Goal: Task Accomplishment & Management: Manage account settings

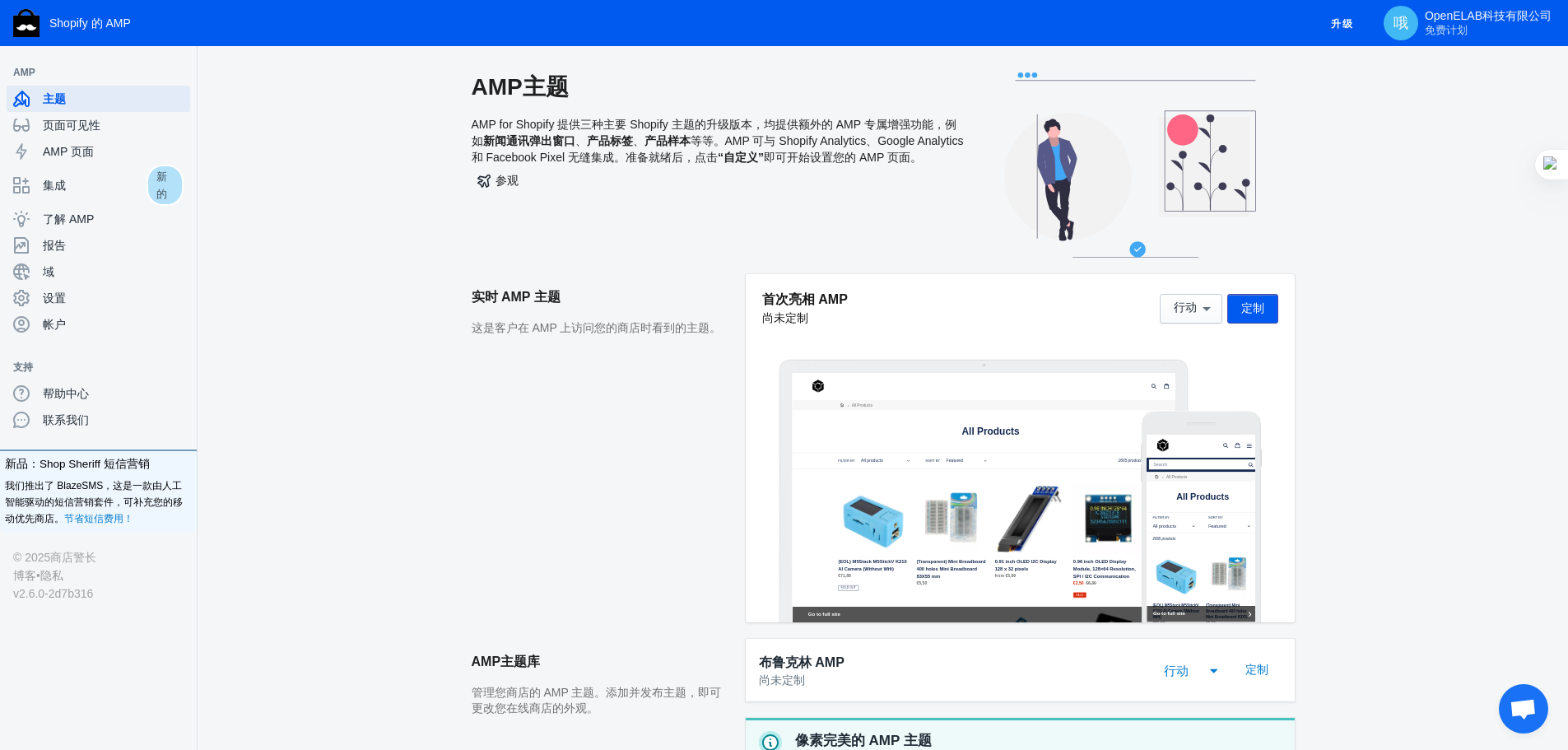
click at [565, 153] on font "等等。AMP 可与 Shopify Analytics、Google Analytics 和 Facebook Pixel 无缝集成。准备就绪后，点击" at bounding box center [718, 149] width 492 height 30
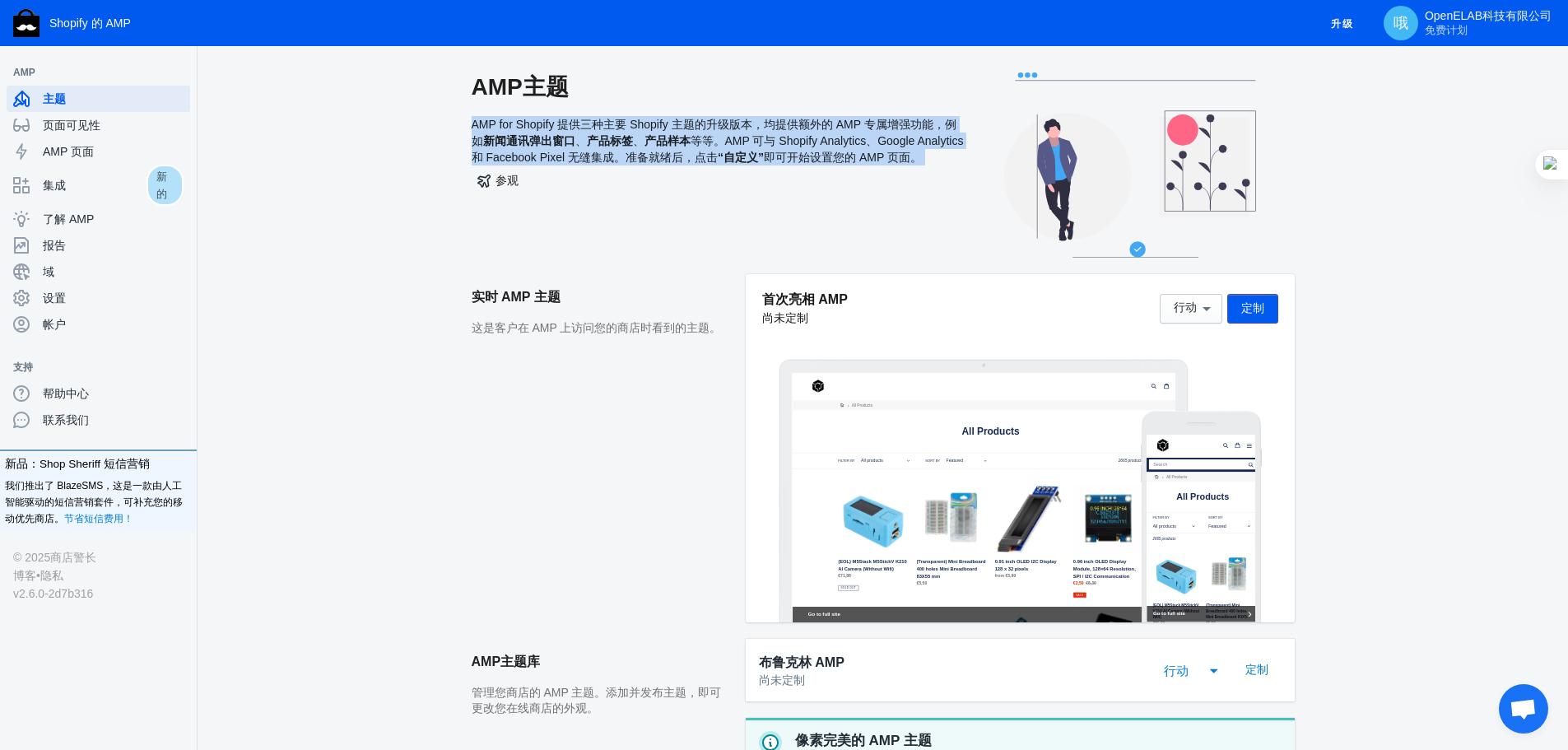
click at [565, 153] on font "等等。AMP 可与 Shopify Analytics、Google Analytics 和 Facebook Pixel 无缝集成。准备就绪后，点击" at bounding box center [718, 149] width 492 height 30
click at [561, 120] on font "AMP for Shopify 提供三种主要 Shopify 主题的升级版本，均提供额外的 AMP 专属增强功能，例如" at bounding box center [713, 132] width 485 height 30
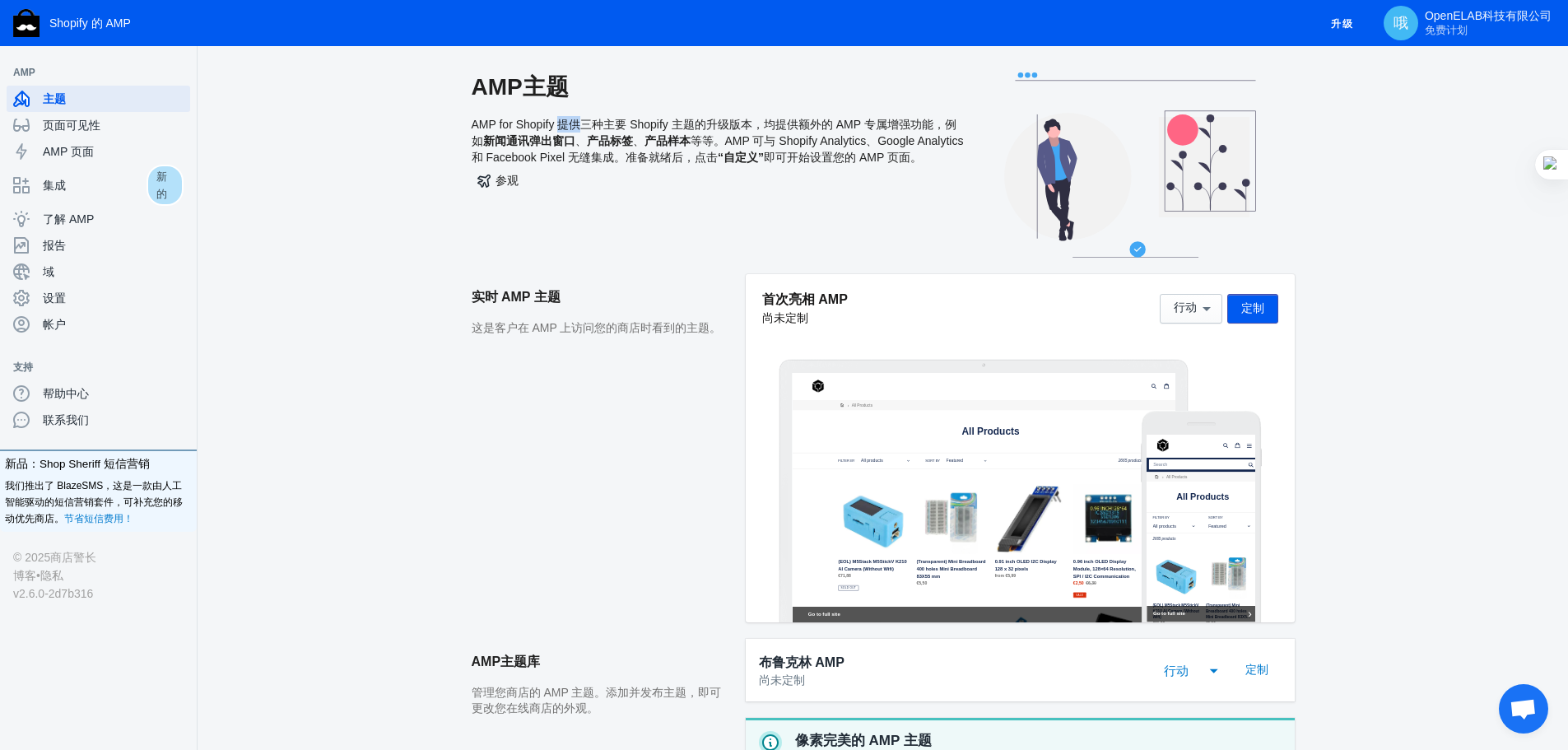
click at [561, 120] on font "AMP for Shopify 提供三种主要 Shopify 主题的升级版本，均提供额外的 AMP 专属增强功能，例如" at bounding box center [713, 132] width 485 height 30
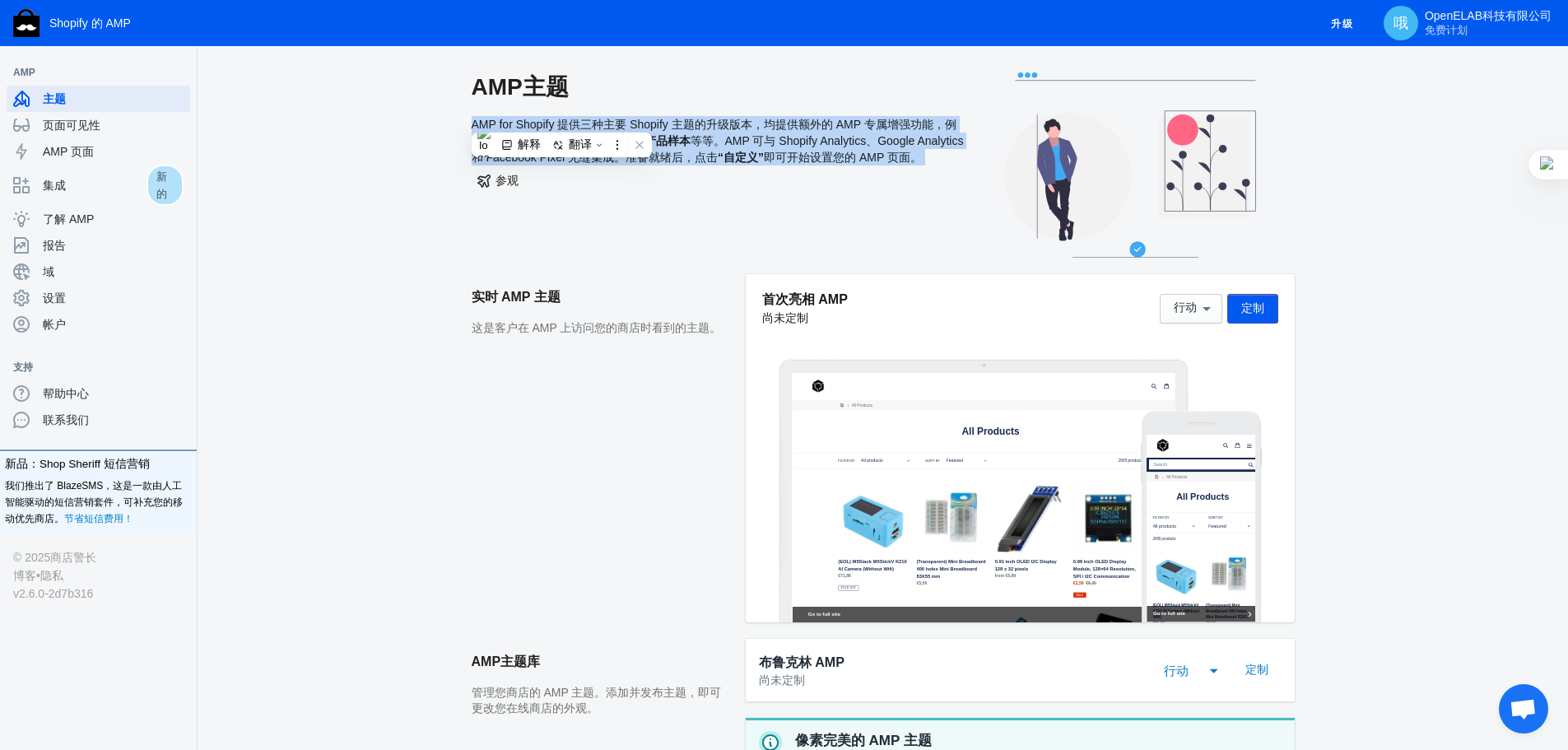
click at [561, 120] on font "AMP for Shopify 提供三种主要 Shopify 主题的升级版本，均提供额外的 AMP 专属增强功能，例如" at bounding box center [713, 132] width 485 height 30
click at [536, 119] on font "AMP for Shopify 提供三种主要 Shopify 主题的升级版本，均提供额外的 AMP 专属增强功能，例如" at bounding box center [713, 132] width 485 height 30
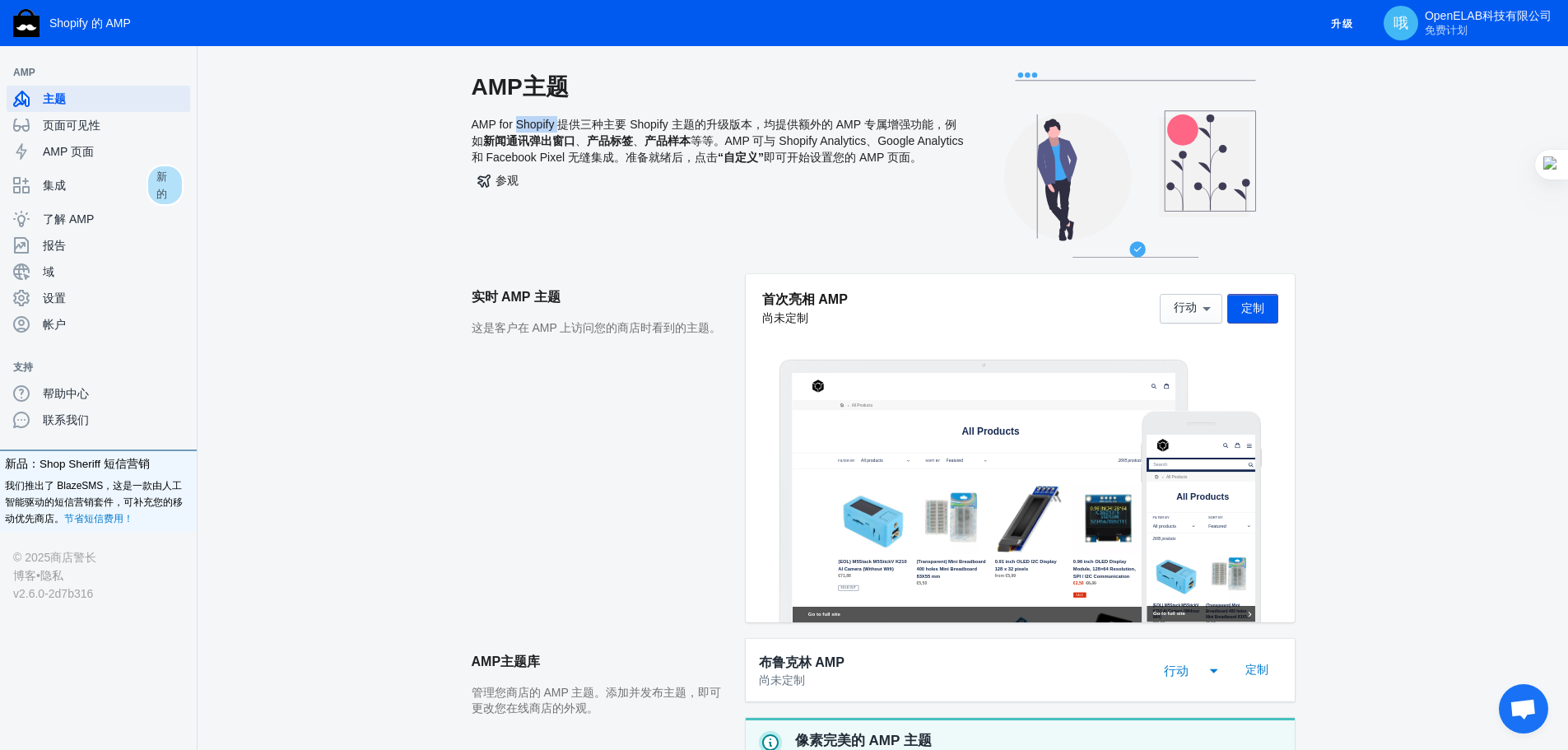
click at [536, 119] on font "AMP for Shopify 提供三种主要 Shopify 主题的升级版本，均提供额外的 AMP 专属增强功能，例如" at bounding box center [713, 132] width 485 height 30
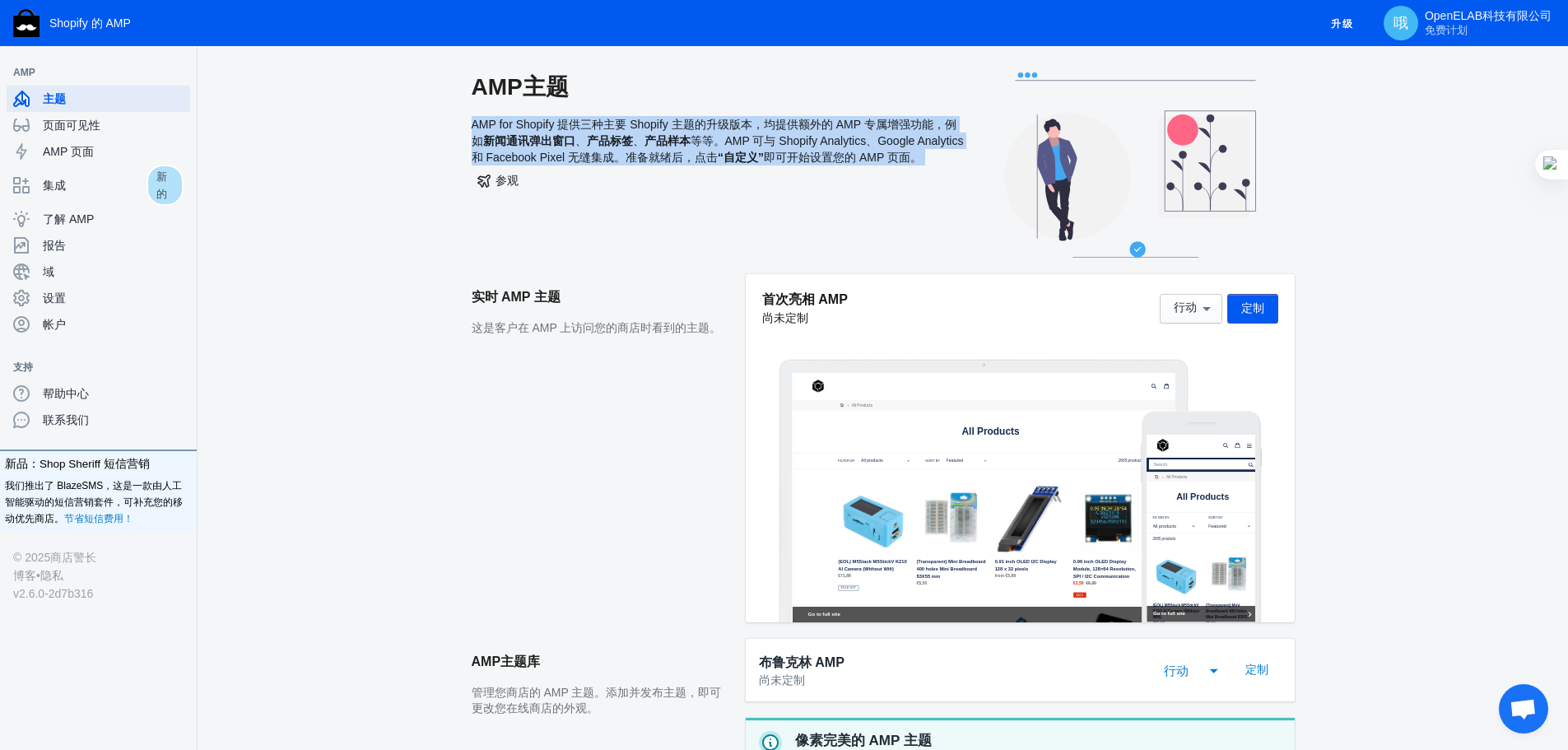
click at [536, 119] on font "AMP for Shopify 提供三种主要 Shopify 主题的升级版本，均提供额外的 AMP 专属增强功能，例如" at bounding box center [713, 132] width 485 height 30
click at [486, 123] on font "AMP for Shopify 提供三种主要 Shopify 主题的升级版本，均提供额外的 AMP 专属增强功能，例如" at bounding box center [713, 132] width 485 height 30
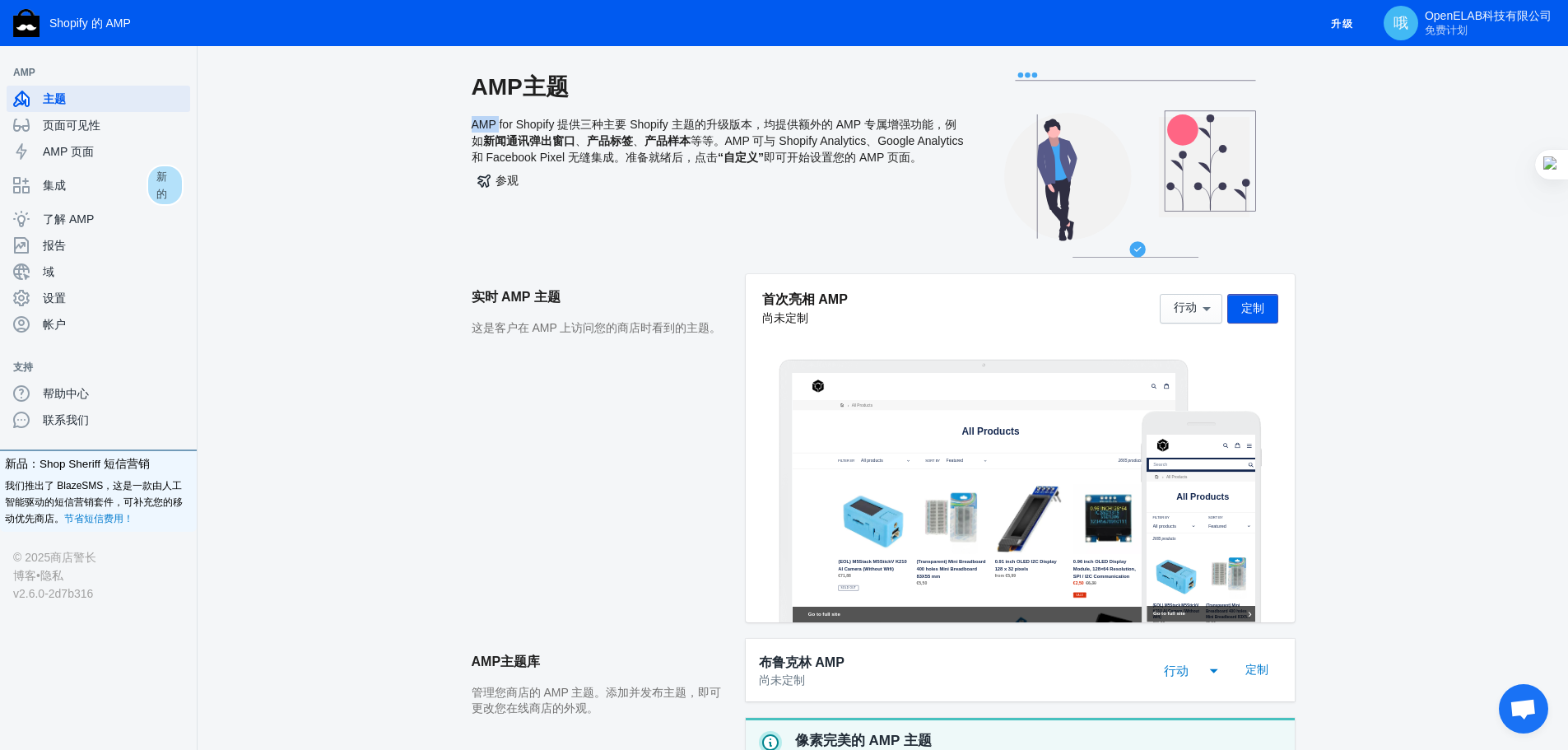
click at [486, 123] on font "AMP for Shopify 提供三种主要 Shopify 主题的升级版本，均提供额外的 AMP 专属增强功能，例如" at bounding box center [713, 132] width 485 height 30
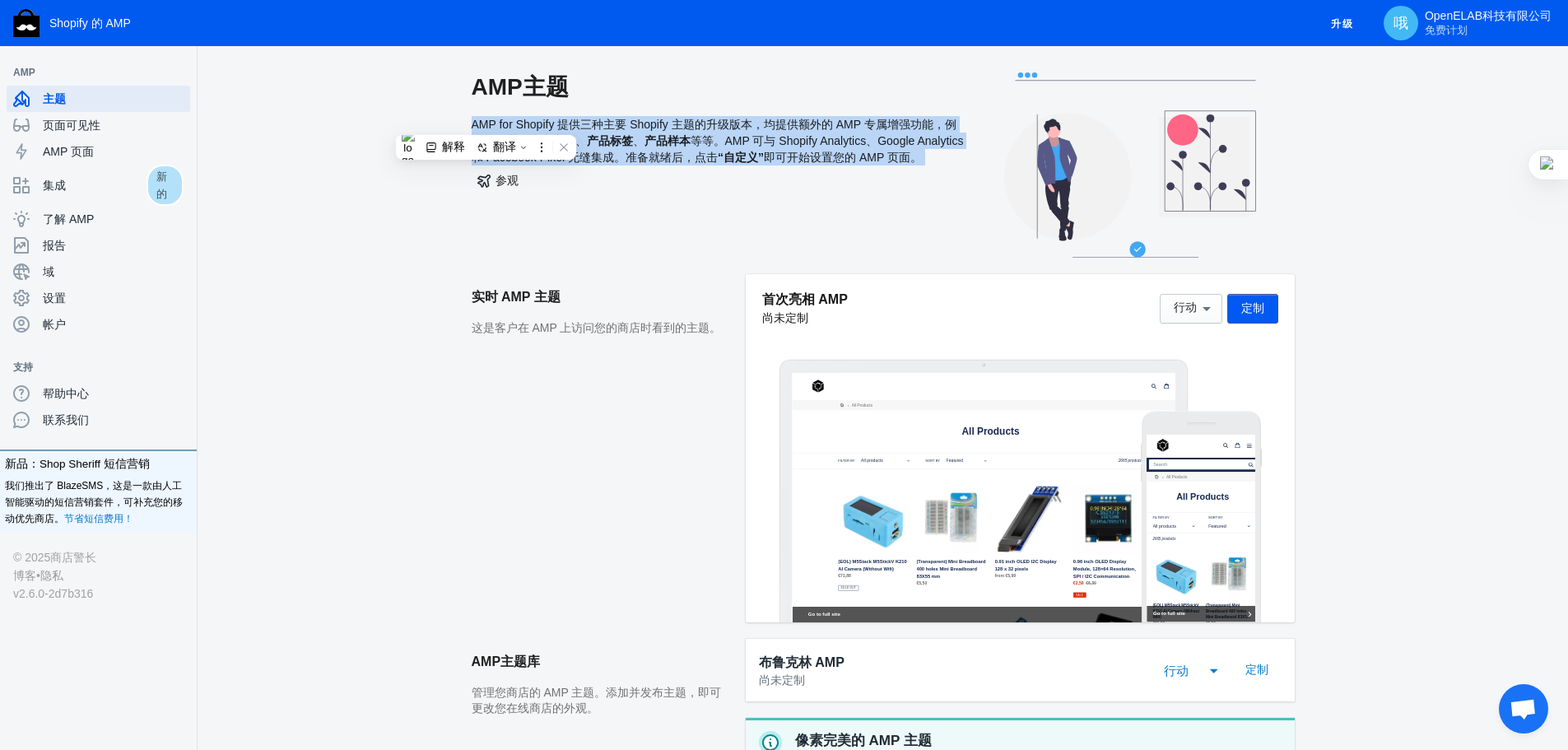
click at [486, 123] on font "AMP for Shopify 提供三种主要 Shopify 主题的升级版本，均提供额外的 AMP 专属增强功能，例如" at bounding box center [713, 132] width 485 height 30
click at [575, 123] on font "AMP for Shopify 提供三种主要 Shopify 主题的升级版本，均提供额外的 AMP 专属增强功能，例如" at bounding box center [713, 132] width 485 height 30
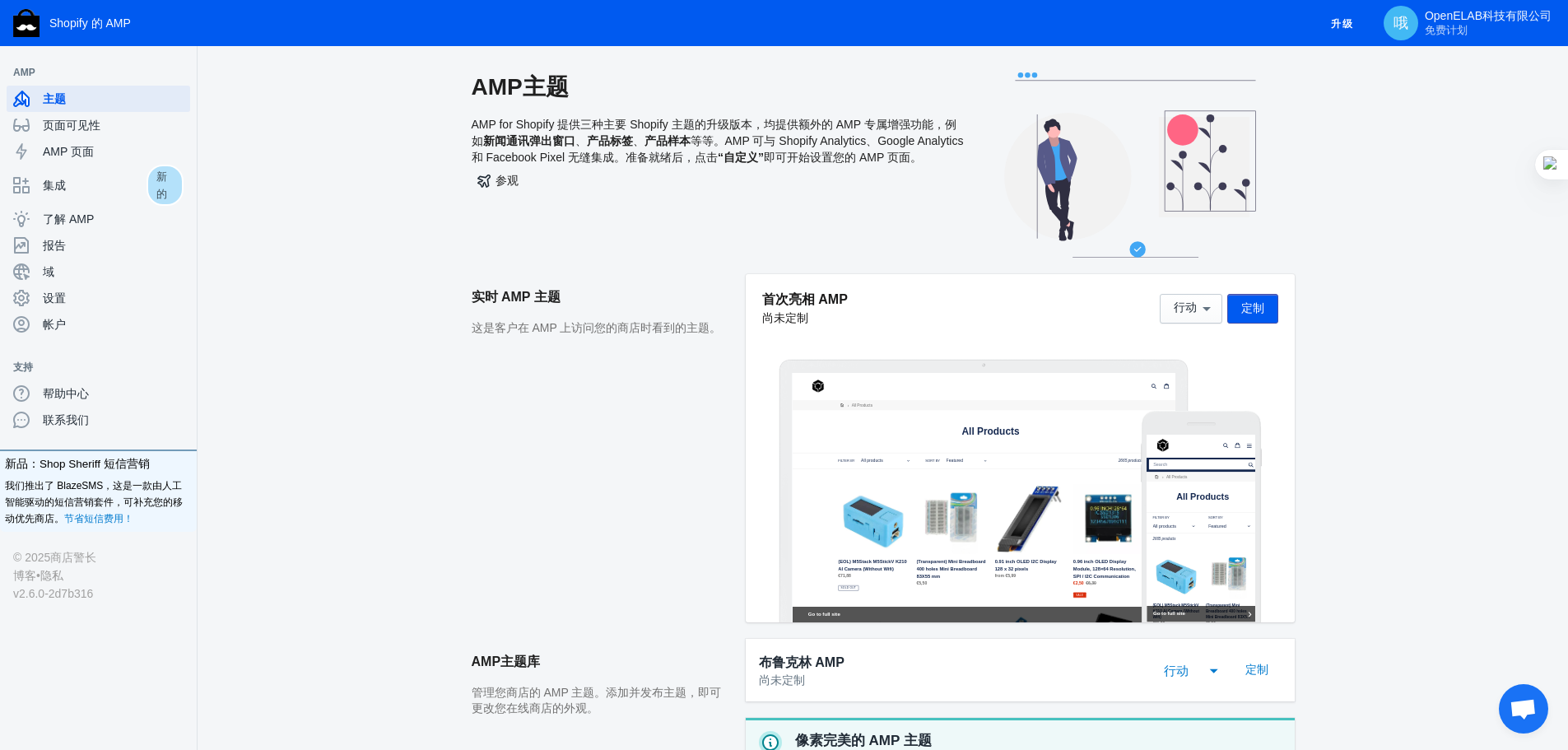
click at [565, 319] on h2 "实时 AMP 主题" at bounding box center [600, 297] width 257 height 46
click at [553, 323] on font "这是客户在 AMP 上访问您的商店时看到的主题。" at bounding box center [597, 328] width 250 height 14
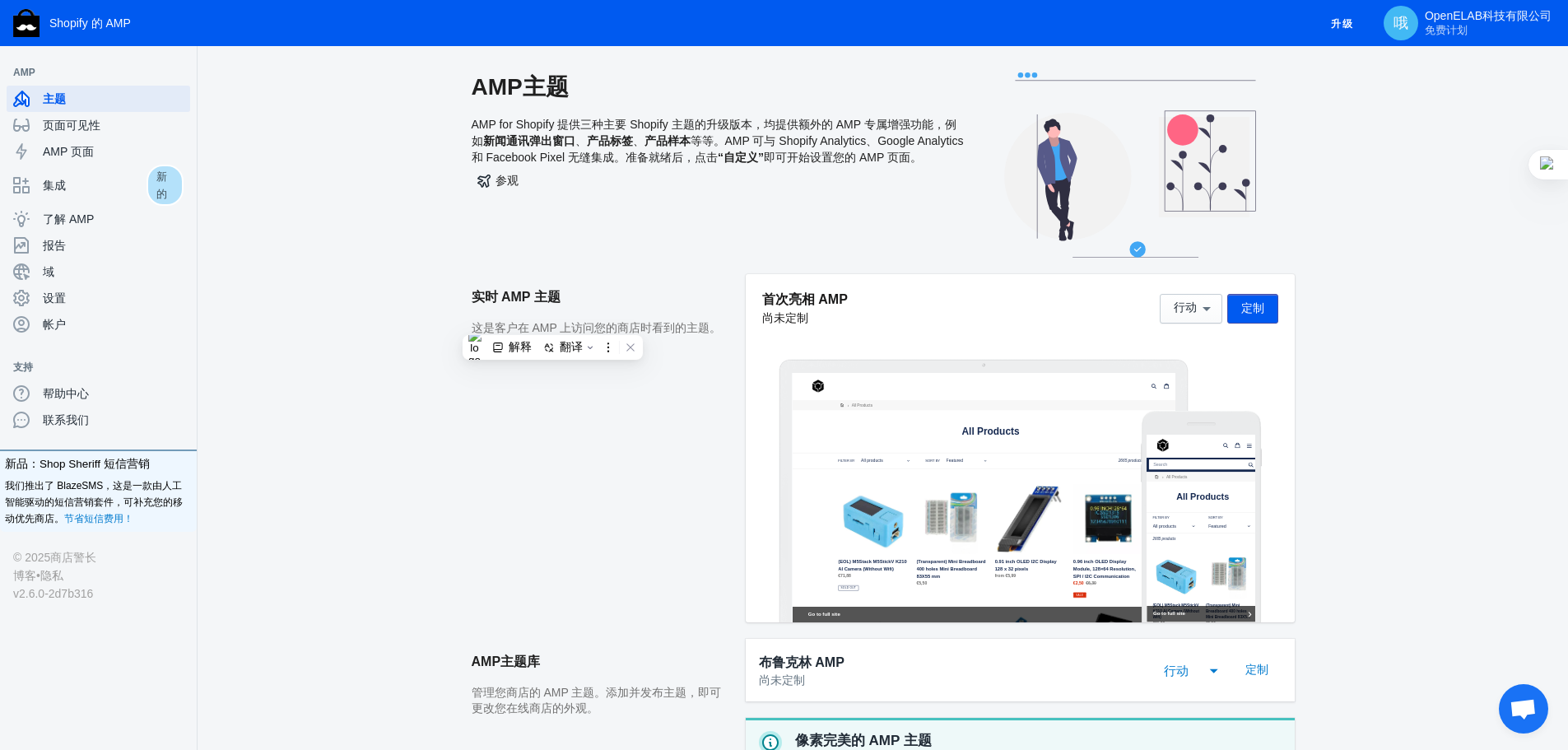
click at [514, 300] on font "实时 AMP 主题" at bounding box center [515, 296] width 89 height 14
click at [580, 254] on div "AMP主题 AMP for Shopify 提供三种主要 Shopify 主题的升级版本，均提供额外的 AMP 专属增强功能，例如 新闻通讯弹出窗口 、 产品…" at bounding box center [718, 174] width 494 height 201
click at [551, 299] on font "实时 AMP 主题" at bounding box center [515, 296] width 89 height 14
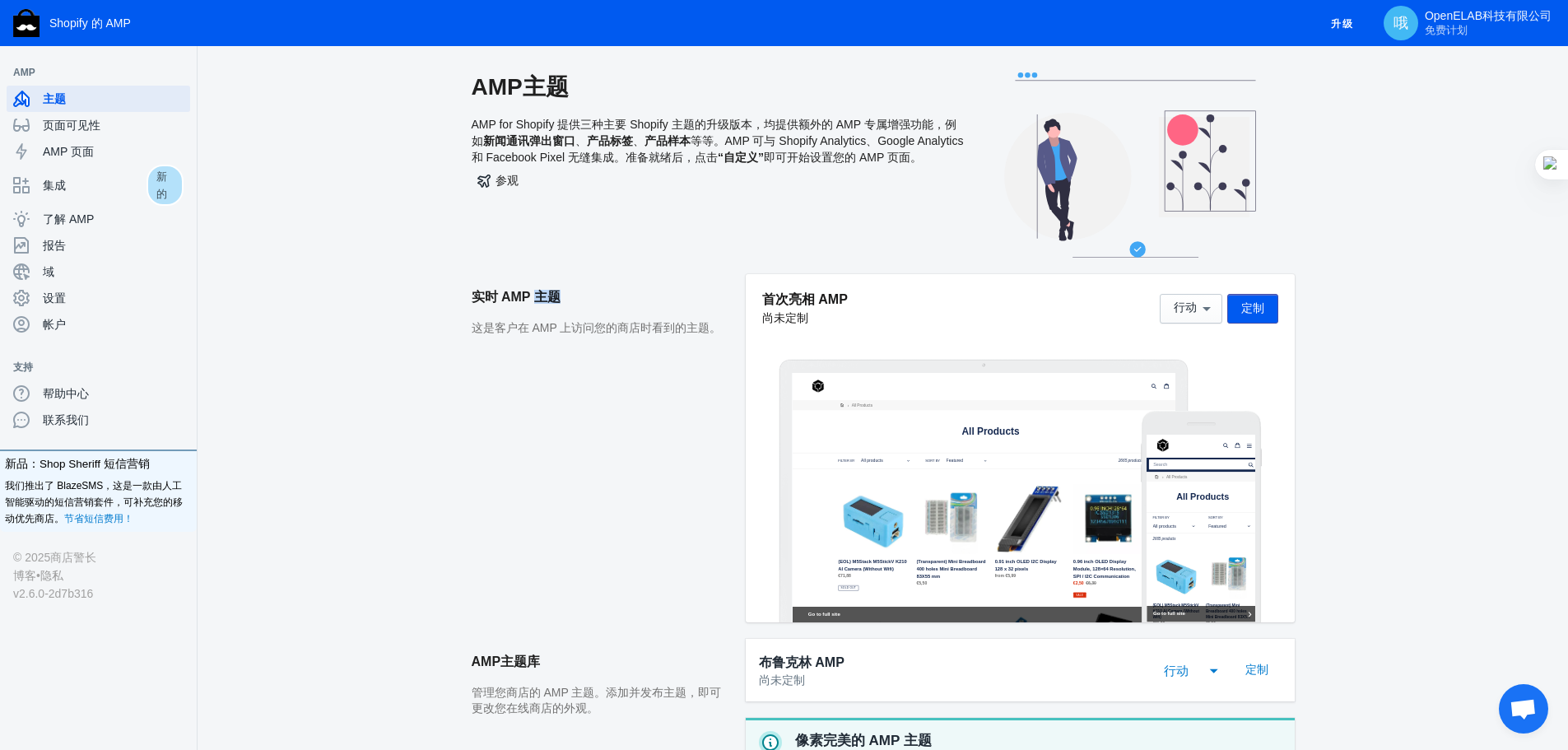
click at [551, 299] on font "实时 AMP 主题" at bounding box center [515, 296] width 89 height 14
click at [687, 285] on h2 "实时 AMP 主题" at bounding box center [600, 297] width 257 height 46
drag, startPoint x: 480, startPoint y: 141, endPoint x: 591, endPoint y: 136, distance: 111.1
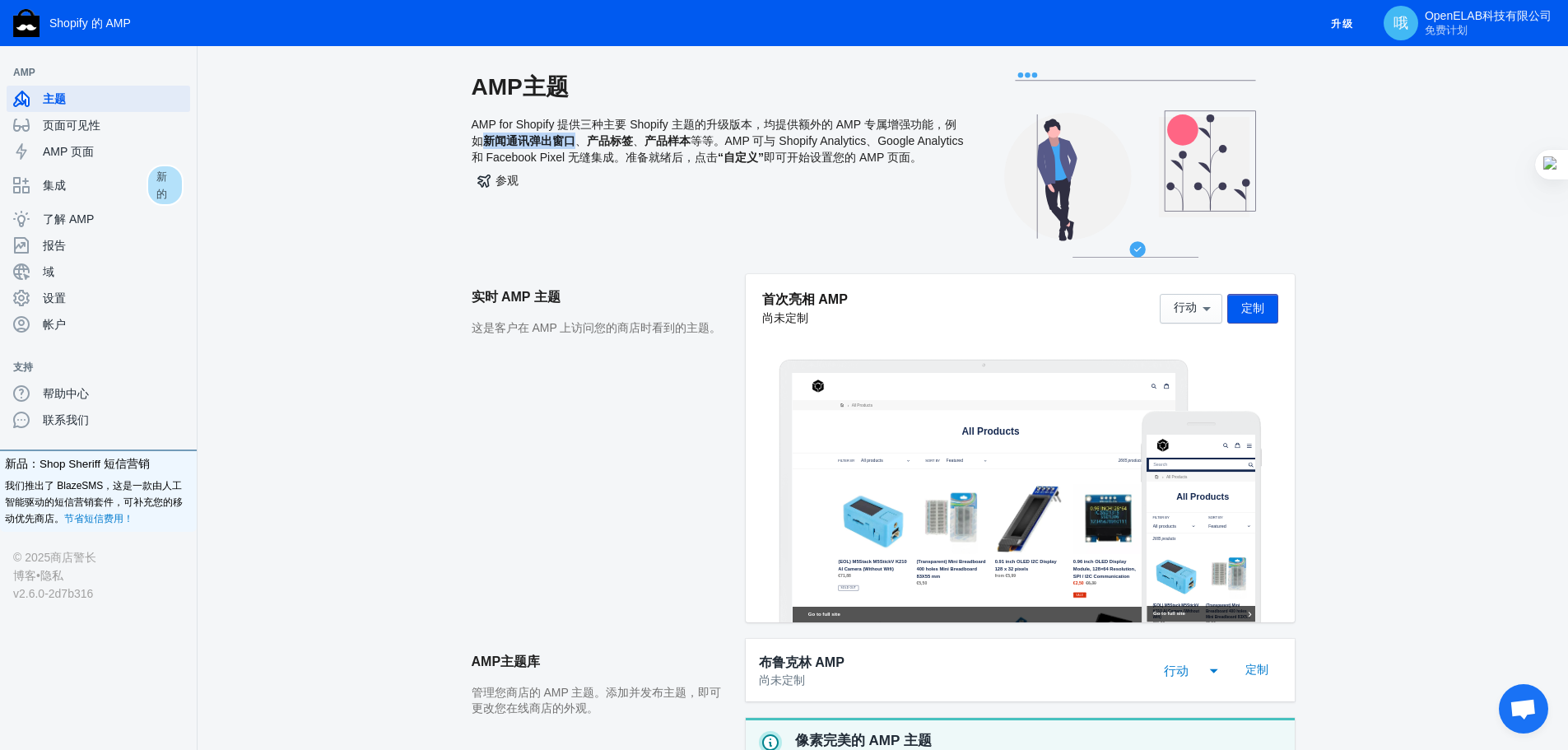
click at [578, 139] on div "AMP主题 AMP for Shopify 提供三种主要 Shopify 主题的升级版本，均提供额外的 AMP 专属增强功能，例如 新闻通讯弹出窗口 、 产品…" at bounding box center [718, 174] width 494 height 201
click at [595, 136] on font "产品标签" at bounding box center [610, 141] width 46 height 14
drag, startPoint x: 582, startPoint y: 137, endPoint x: 688, endPoint y: 142, distance: 106.1
click at [688, 142] on div "AMP主题 AMP for Shopify 提供三种主要 Shopify 主题的升级版本，均提供额外的 AMP 专属增强功能，例如 新闻通讯弹出窗口 、 产品…" at bounding box center [718, 174] width 494 height 201
click at [688, 142] on font "产品样本" at bounding box center [668, 141] width 46 height 14
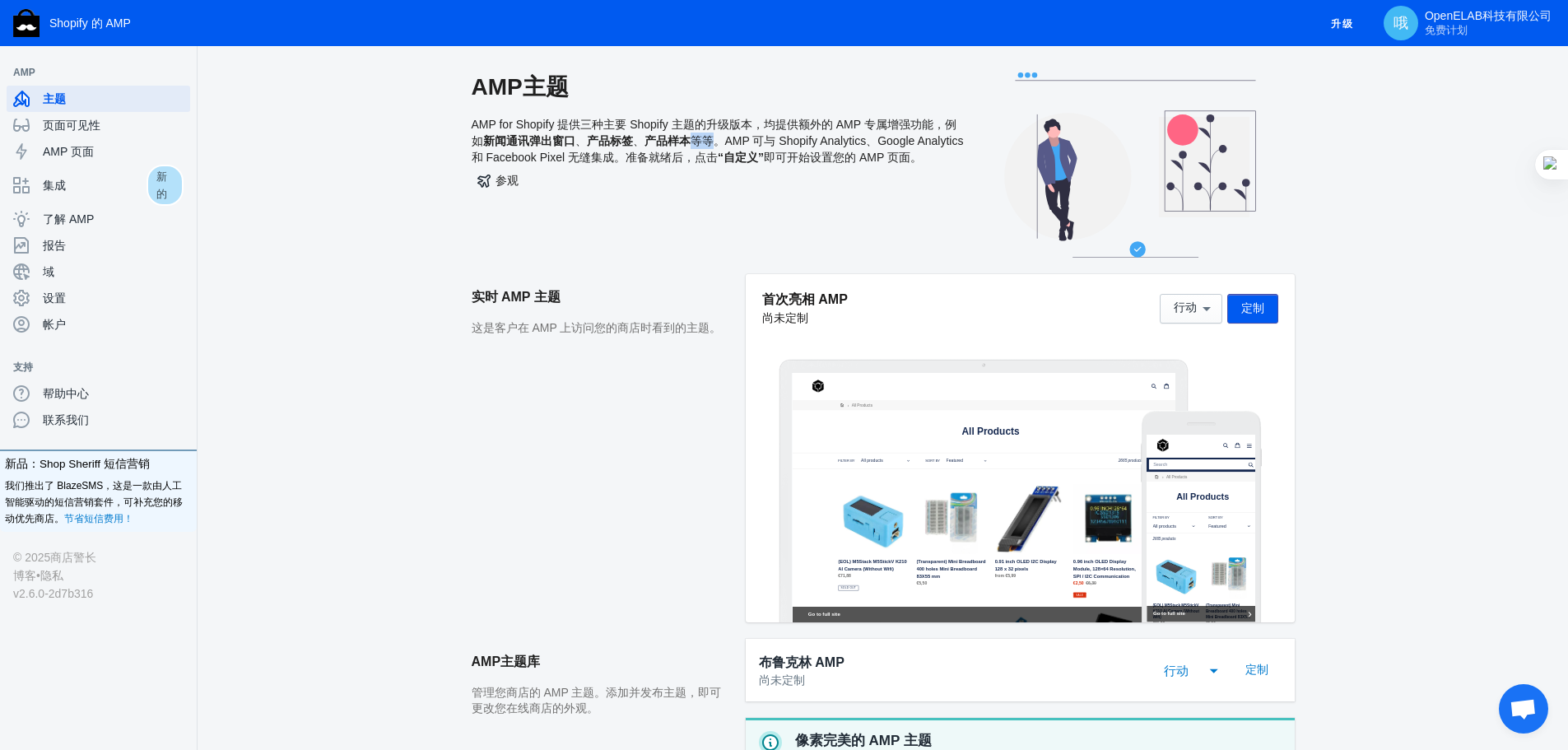
click at [687, 142] on font "产品样本" at bounding box center [668, 141] width 46 height 14
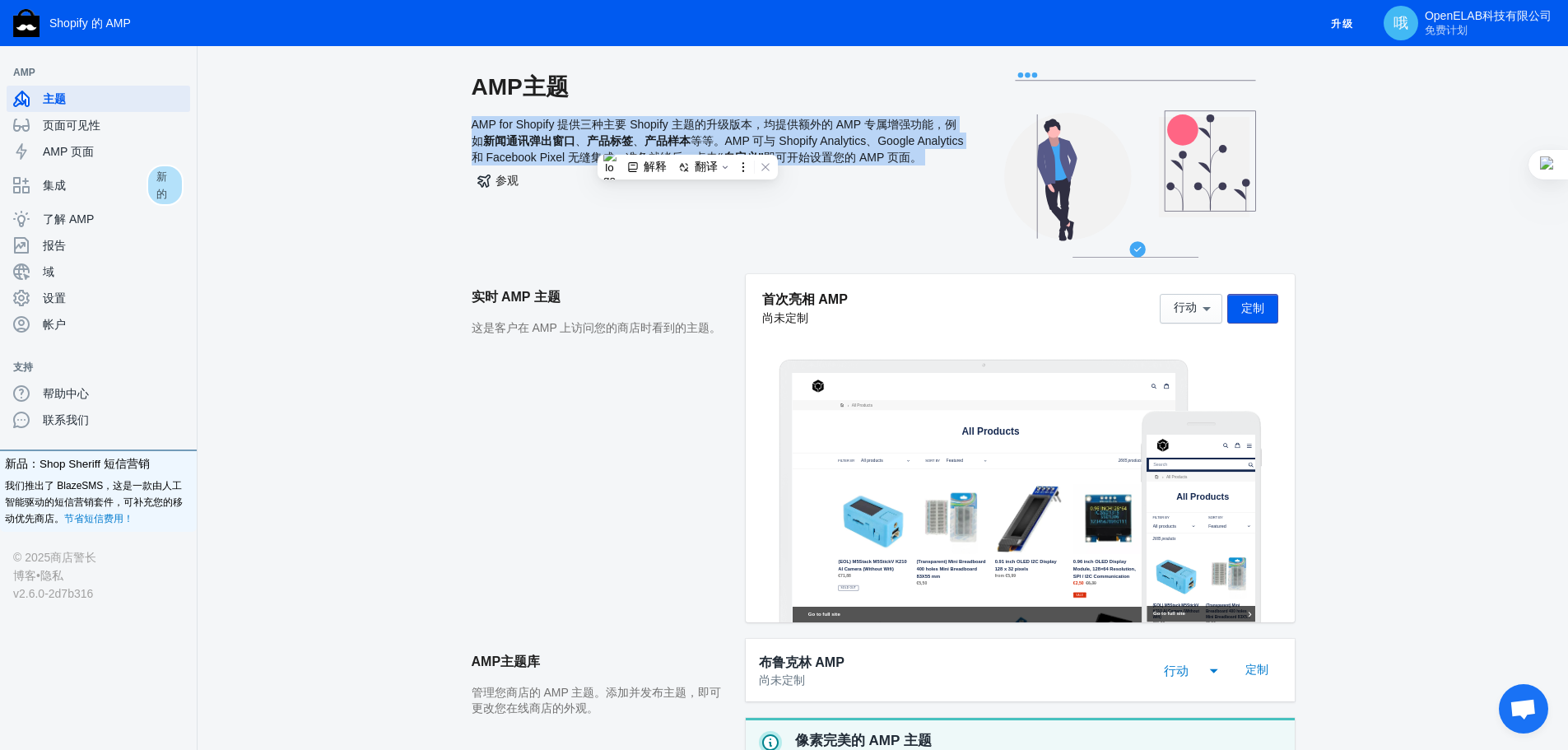
click at [687, 142] on font "产品样本" at bounding box center [668, 141] width 46 height 14
click at [624, 150] on font "等等。AMP 可与 Shopify Analytics、Google Analytics 和 Facebook Pixel 无缝集成。准备就绪后，点击" at bounding box center [718, 149] width 492 height 30
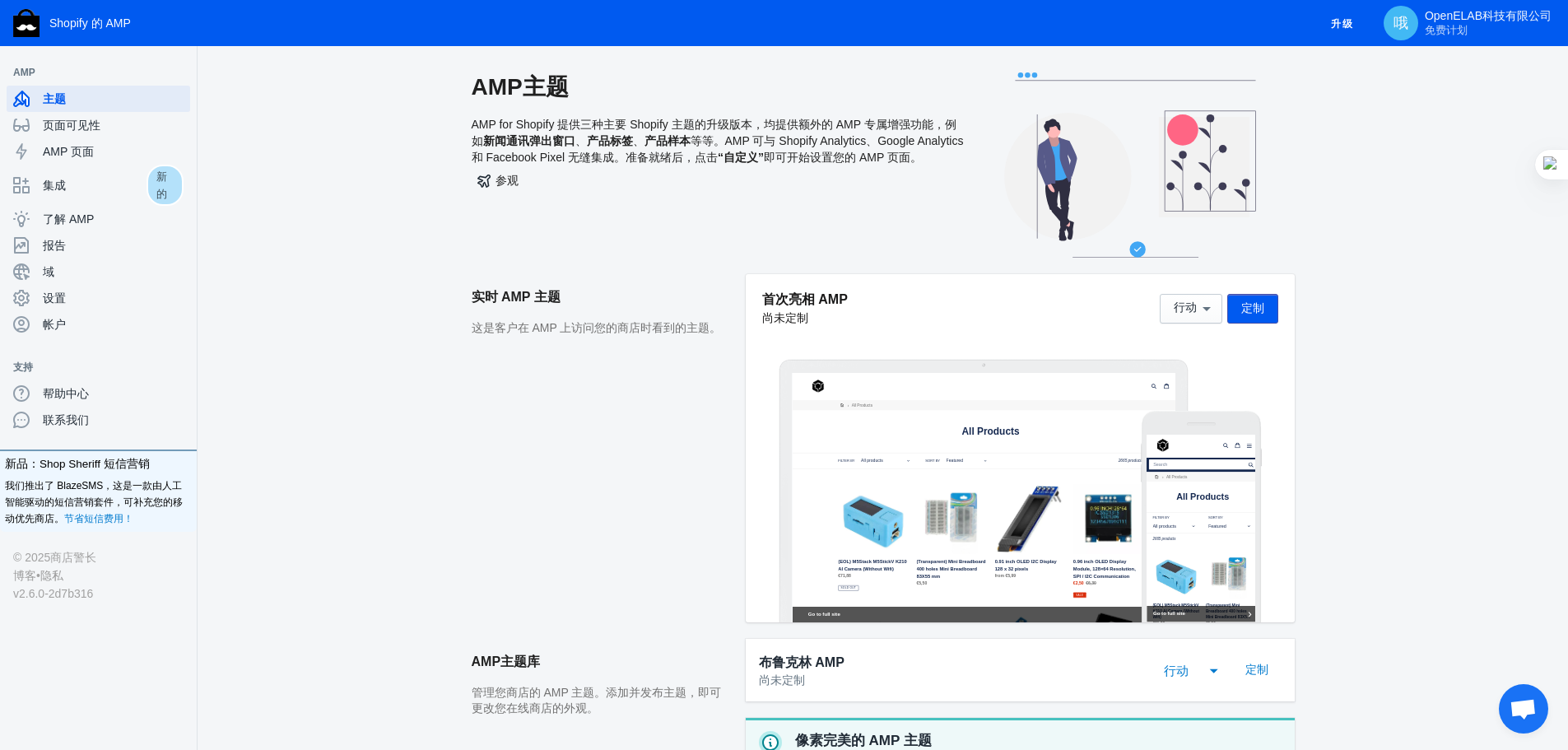
click at [550, 158] on font "等等。AMP 可与 Shopify Analytics、Google Analytics 和 Facebook Pixel 无缝集成。准备就绪后，点击" at bounding box center [718, 149] width 492 height 30
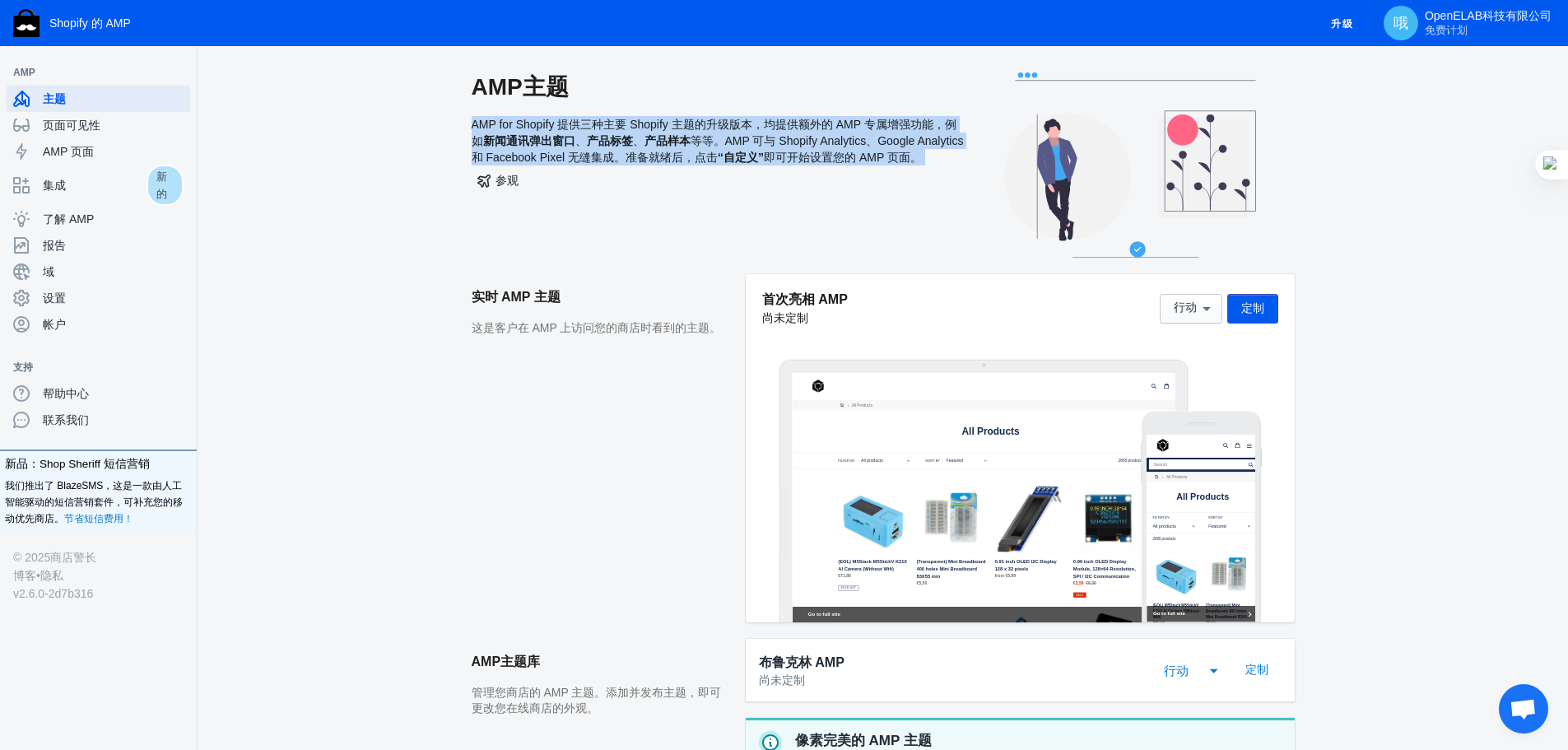
click at [550, 158] on font "等等。AMP 可与 Shopify Analytics、Google Analytics 和 Facebook Pixel 无缝集成。准备就绪后，点击" at bounding box center [718, 149] width 492 height 30
click at [499, 156] on font "等等。AMP 可与 Shopify Analytics、Google Analytics 和 Facebook Pixel 无缝集成。准备就绪后，点击" at bounding box center [718, 149] width 492 height 30
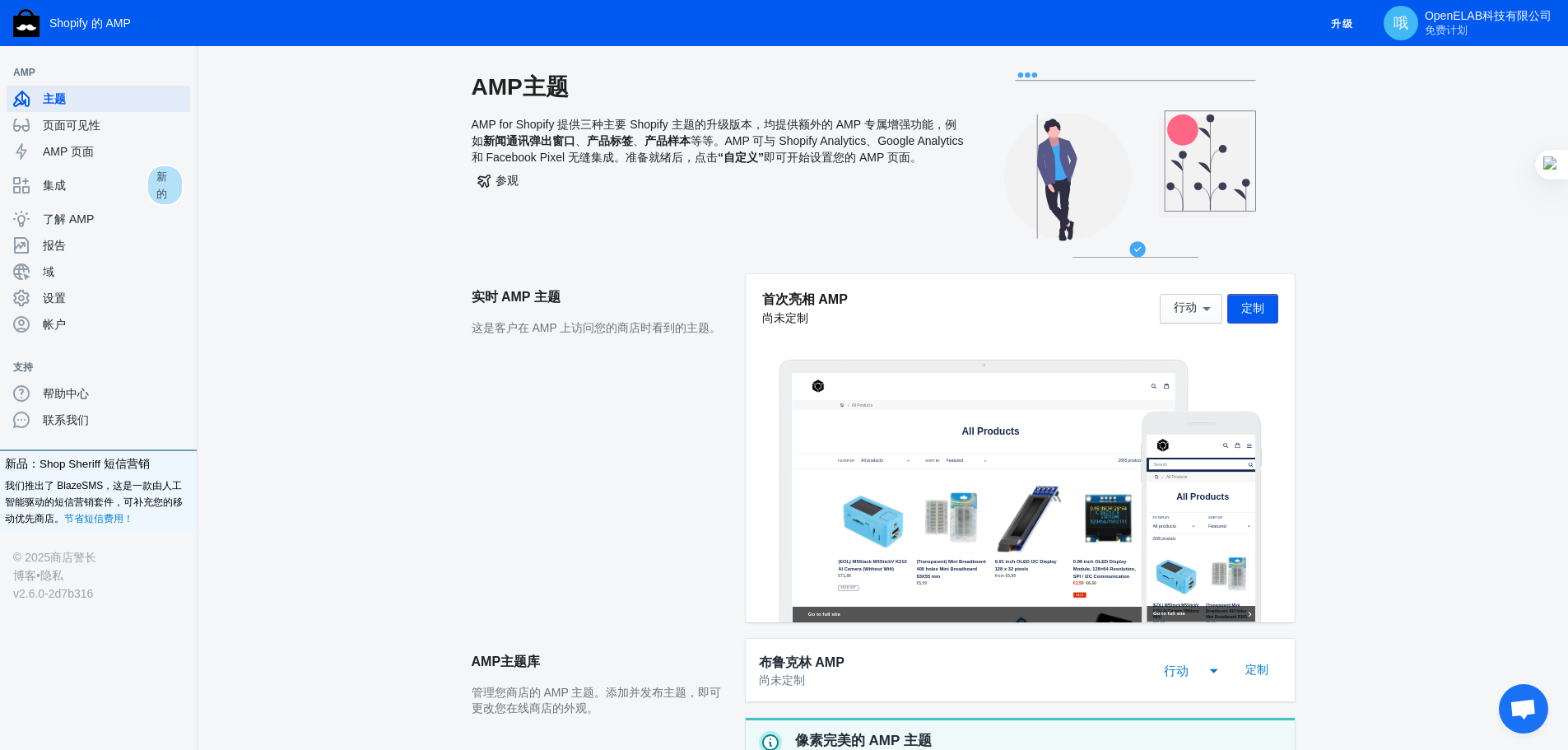
click at [806, 135] on font "等等。AMP 可与 Shopify Analytics、Google Analytics 和 Facebook Pixel 无缝集成。准备就绪后，点击" at bounding box center [718, 149] width 492 height 30
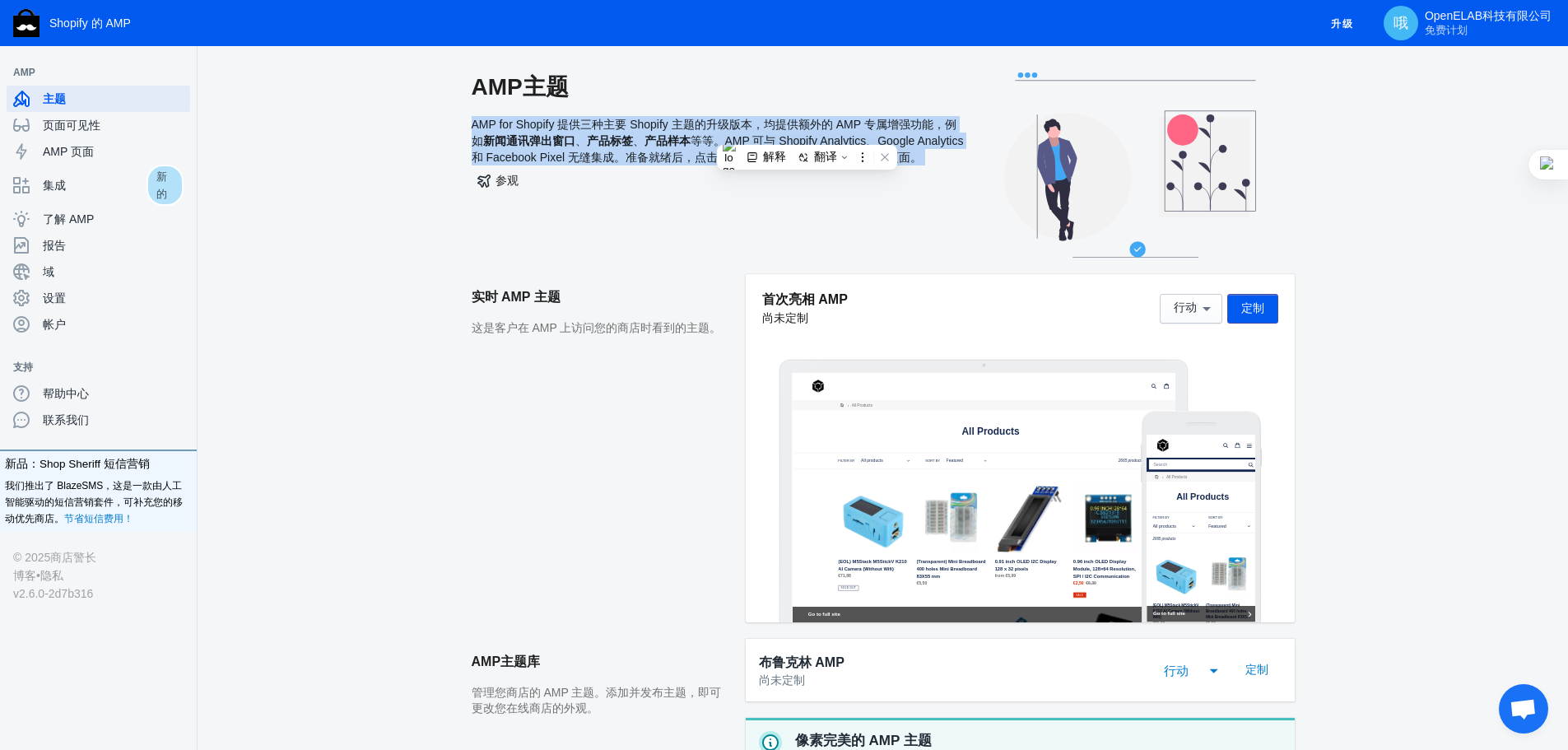
click at [806, 135] on font "等等。AMP 可与 Shopify Analytics、Google Analytics 和 Facebook Pixel 无缝集成。准备就绪后，点击" at bounding box center [718, 149] width 492 height 30
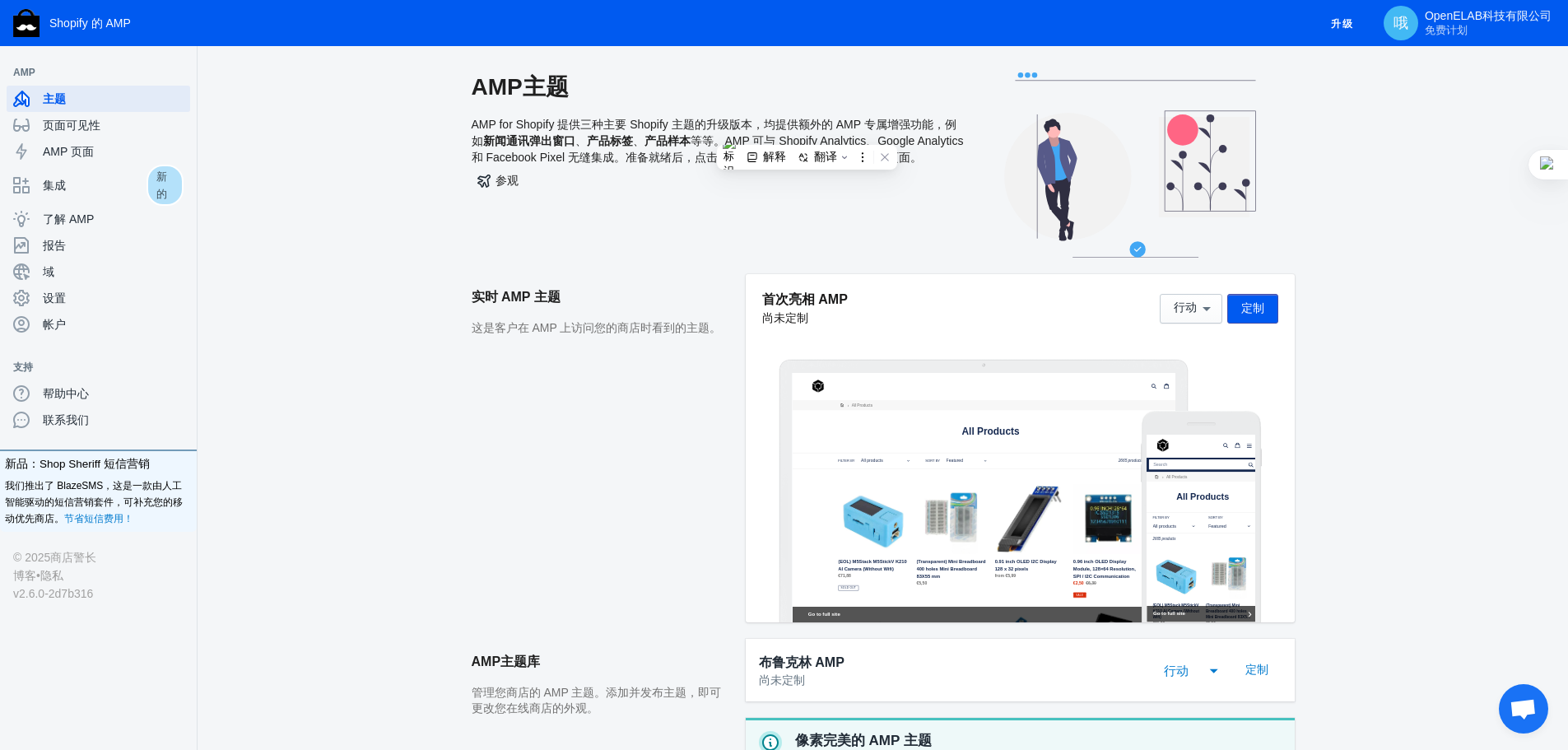
click at [473, 351] on aside "实时 AMP 主题 这是客户在 AMP 上访问您的商店时看到的主题。" at bounding box center [608, 456] width 274 height 365
click at [509, 319] on h2 "实时 AMP 主题" at bounding box center [600, 297] width 257 height 46
click at [572, 318] on h2 "实时 AMP 主题" at bounding box center [600, 297] width 257 height 46
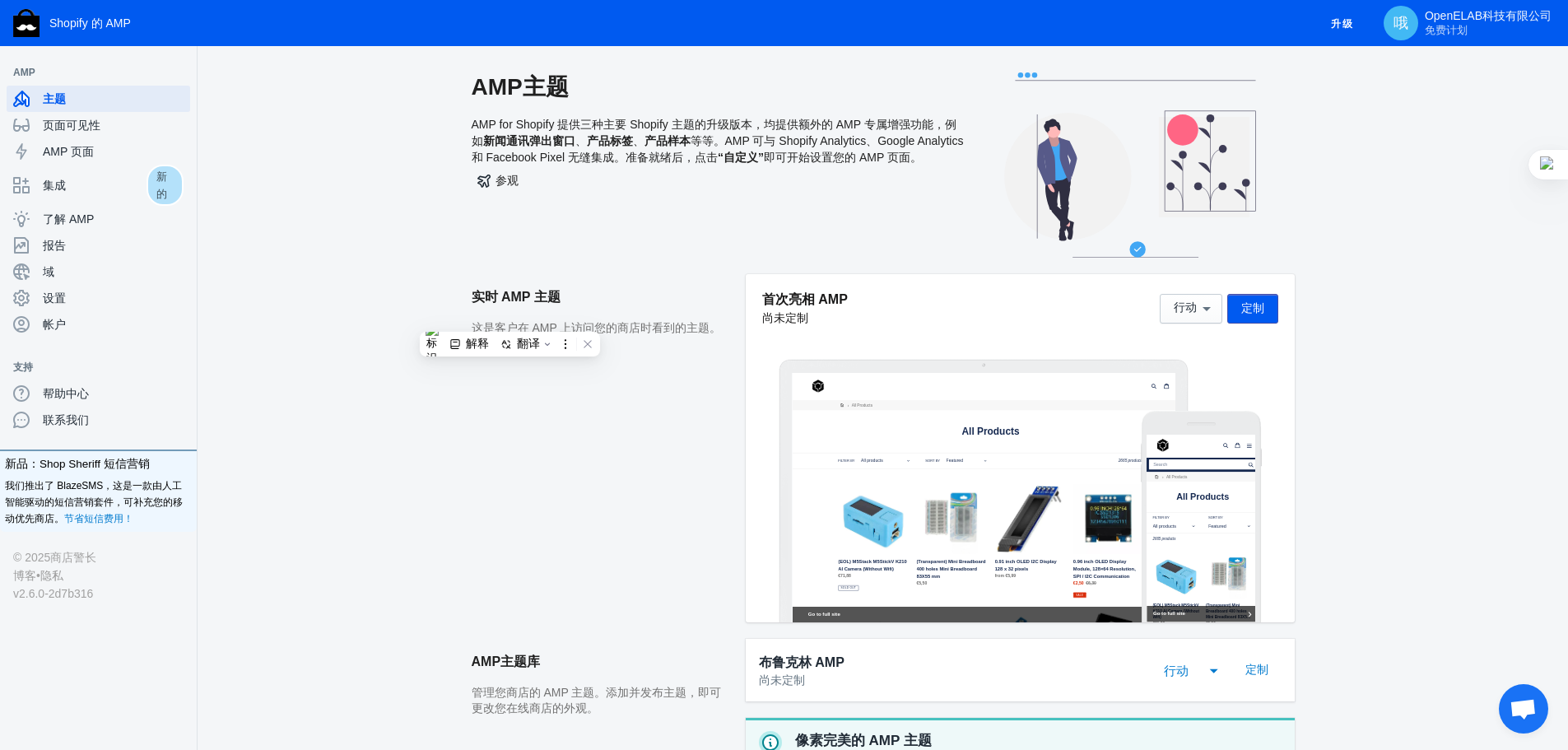
click at [572, 318] on h2 "实时 AMP 主题" at bounding box center [600, 297] width 257 height 46
click at [525, 334] on button "解释" at bounding box center [531, 342] width 46 height 21
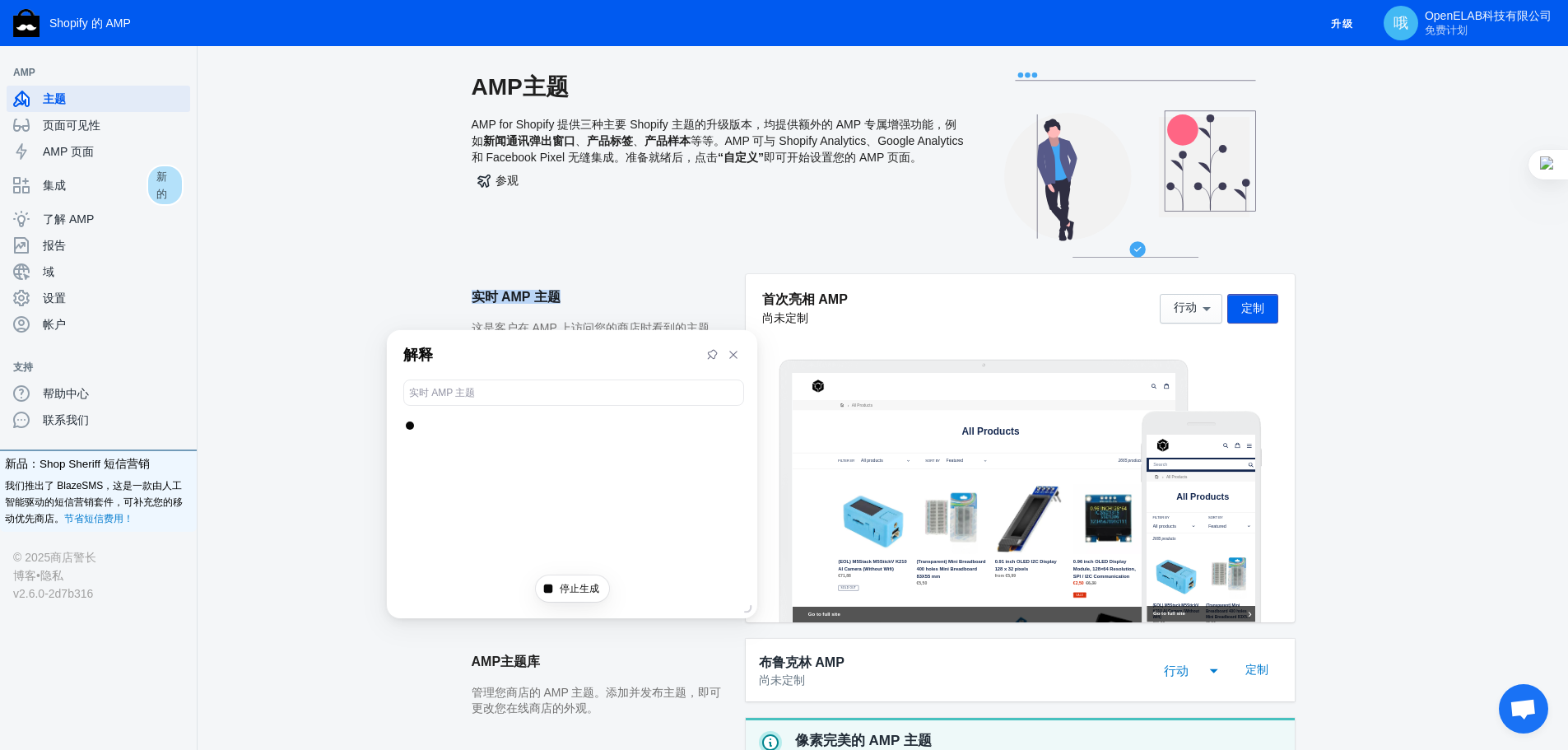
click at [525, 334] on div "解释" at bounding box center [572, 355] width 371 height 49
click at [667, 317] on h2 "实时 AMP 主题" at bounding box center [600, 297] width 257 height 46
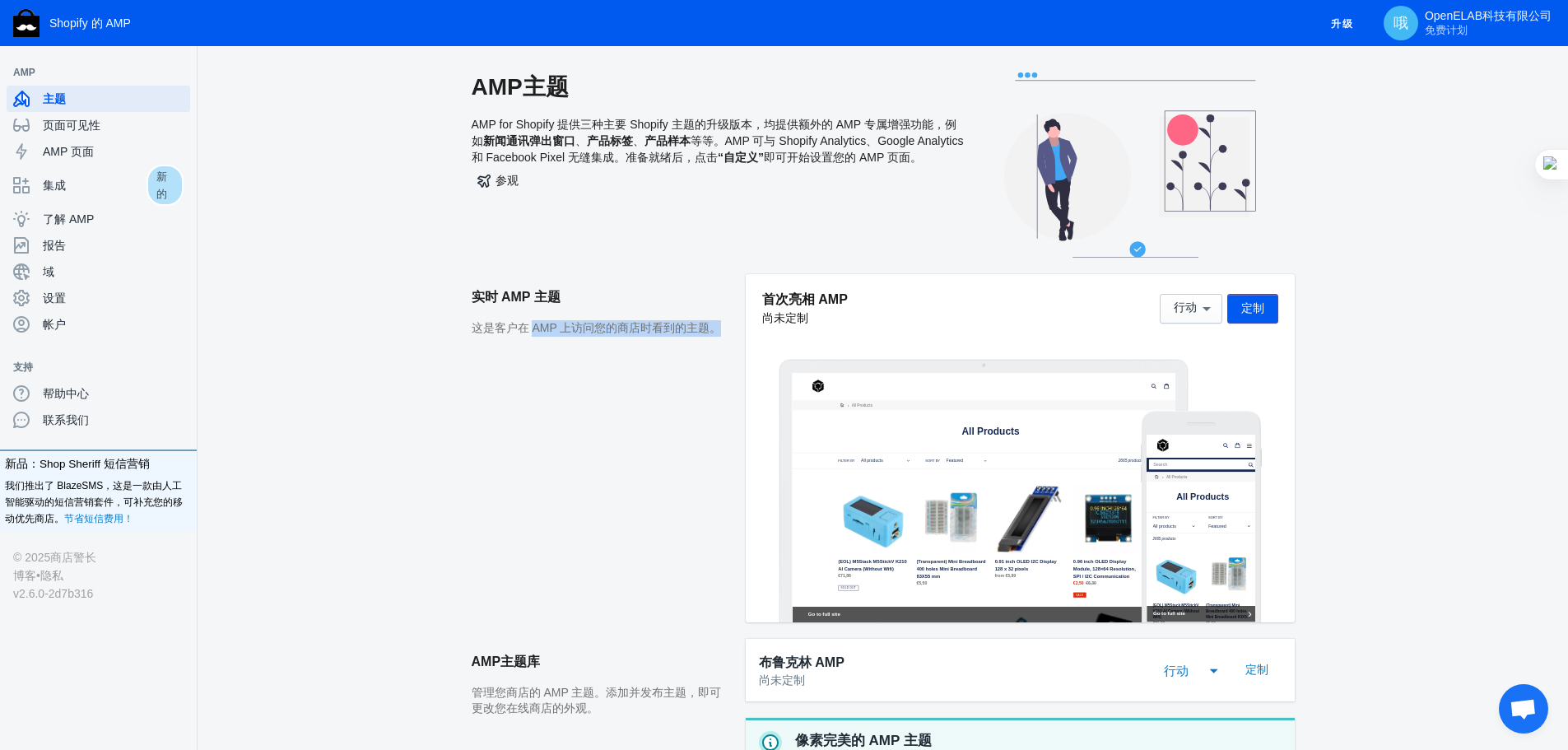
drag, startPoint x: 533, startPoint y: 328, endPoint x: 738, endPoint y: 323, distance: 205.1
click at [738, 323] on aside "实时 AMP 主题 这是客户在 AMP 上访问您的商店时看到的主题。" at bounding box center [608, 456] width 274 height 365
click at [564, 356] on aside "实时 AMP 主题 这是客户在 AMP 上访问您的商店时看到的主题。" at bounding box center [608, 456] width 274 height 365
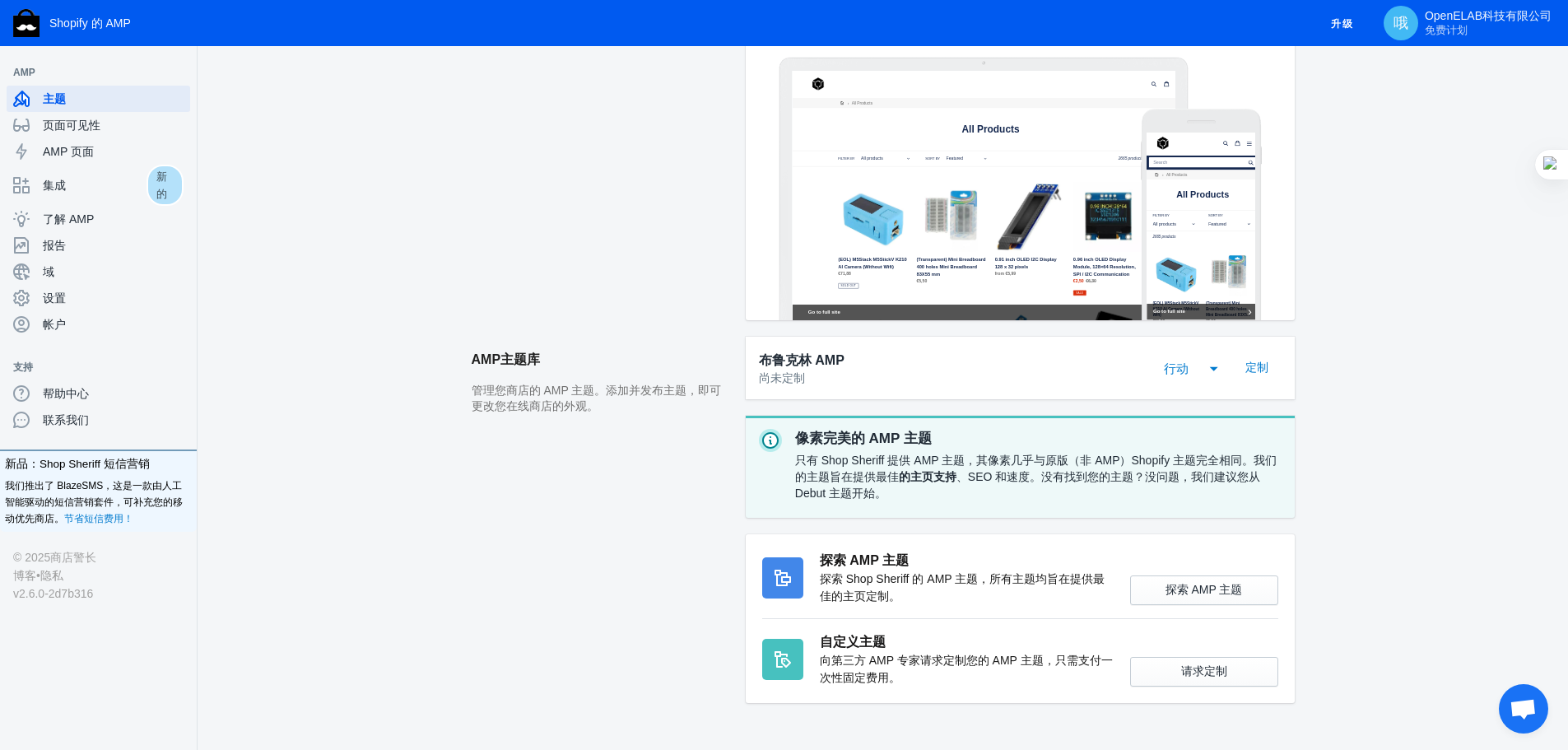
scroll to position [349, 0]
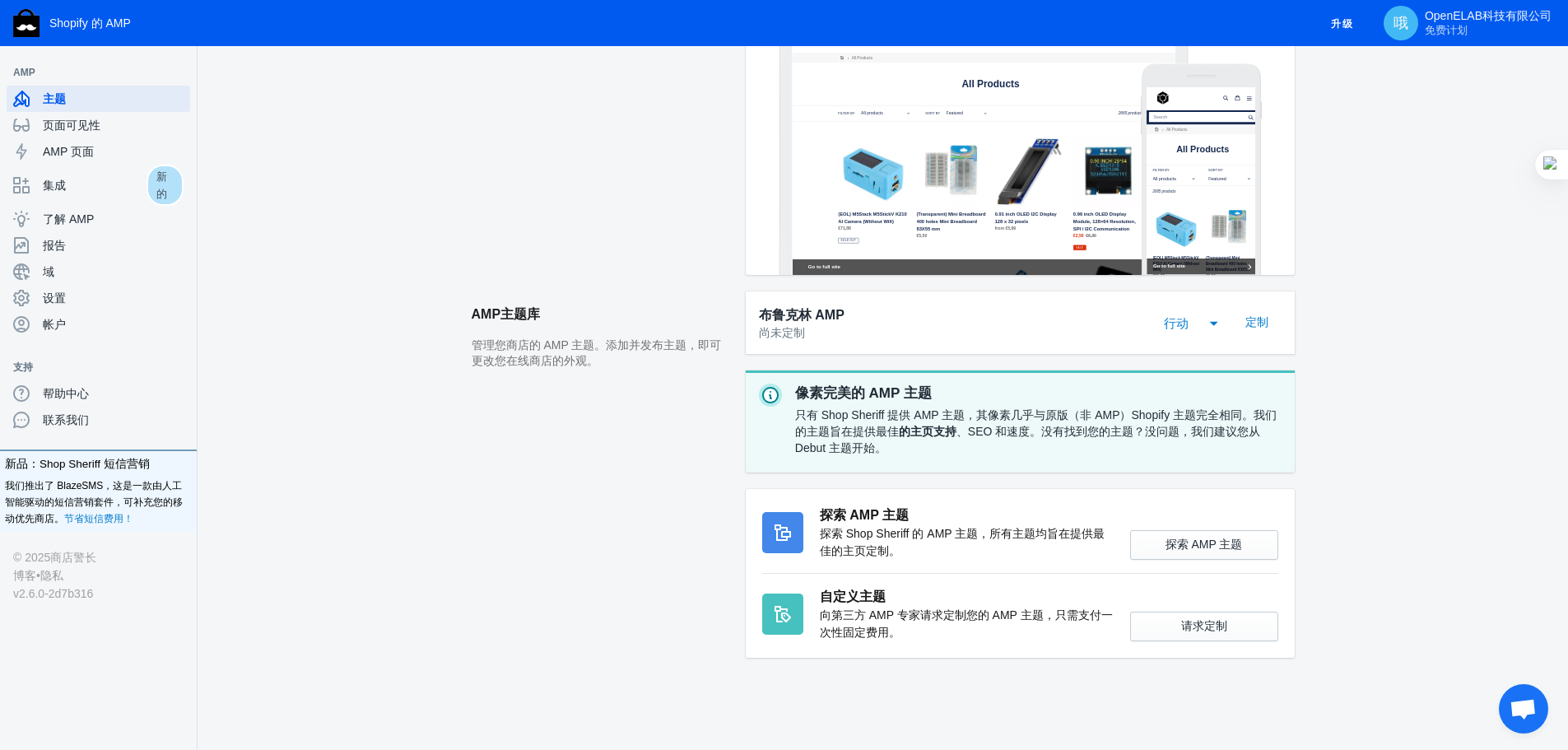
click at [497, 349] on font "管理您商店的 AMP 主题。添加并发布主题，即可更改您在线商店的外观。" at bounding box center [597, 353] width 250 height 30
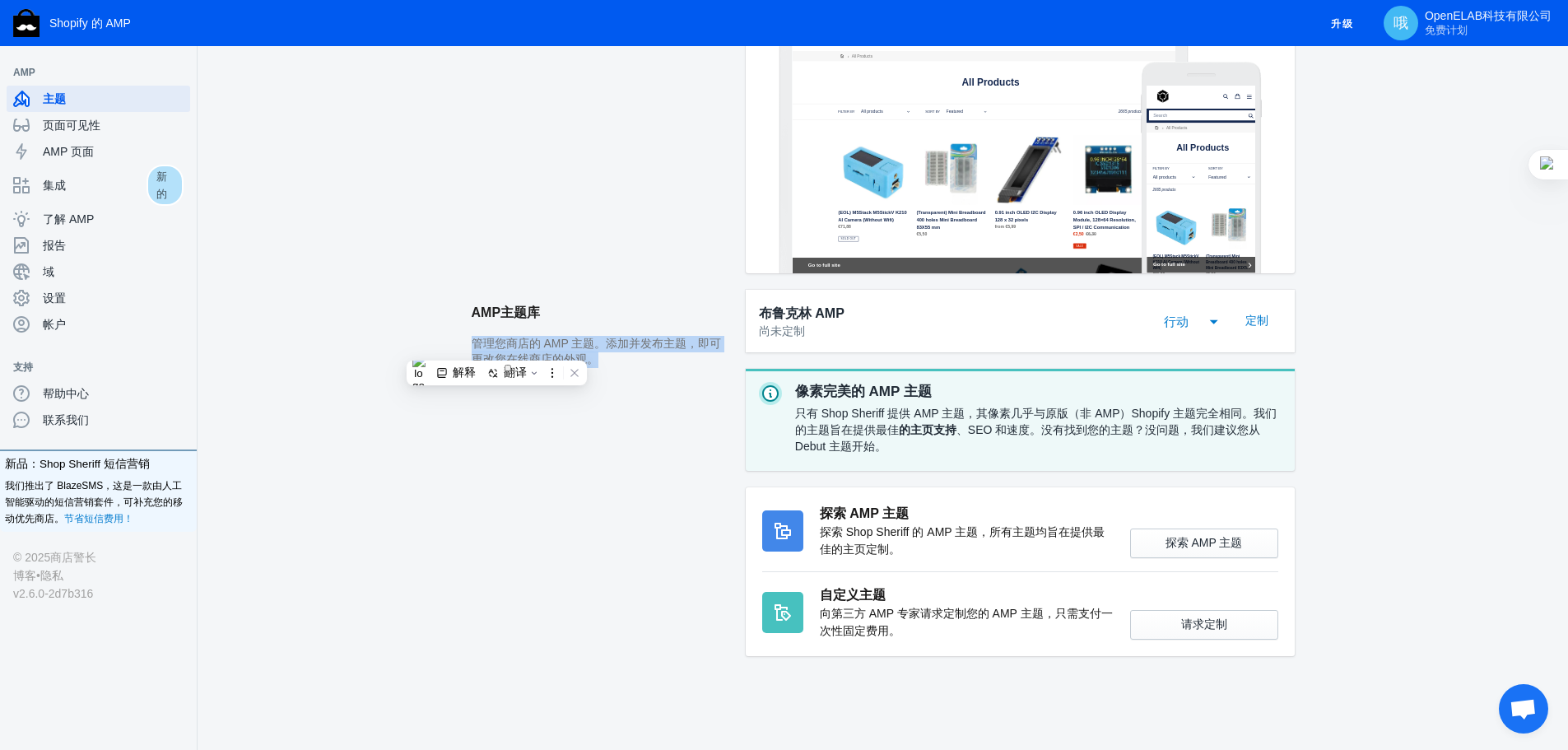
click at [497, 349] on font "管理您商店的 AMP 主题。添加并发布主题，即可更改您在线商店的外观。" at bounding box center [597, 351] width 250 height 30
click at [677, 337] on font "管理您商店的 AMP 主题。添加并发布主题，即可更改您在线商店的外观。" at bounding box center [597, 351] width 250 height 30
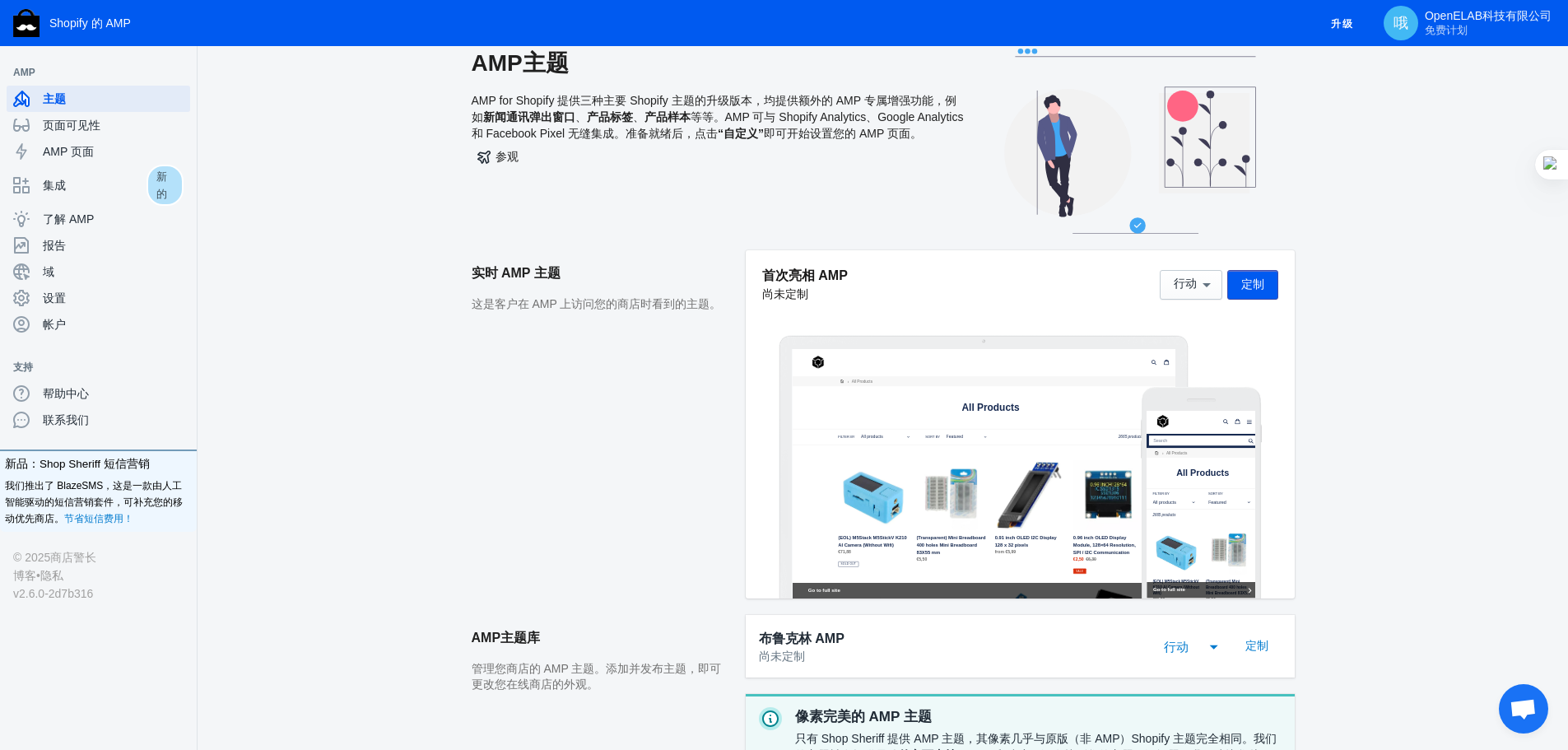
scroll to position [0, 0]
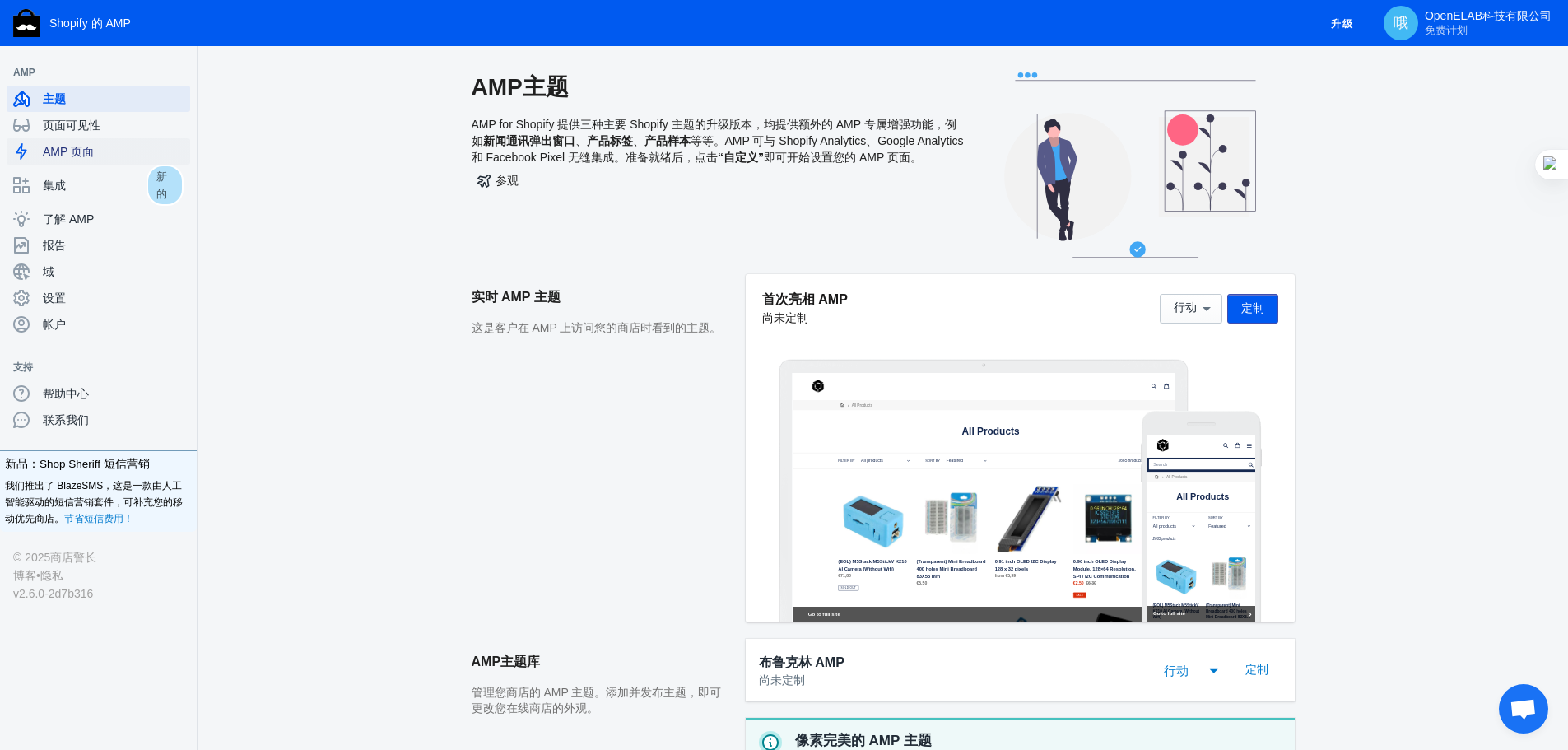
click at [120, 153] on span "AMP 页面" at bounding box center [113, 151] width 140 height 16
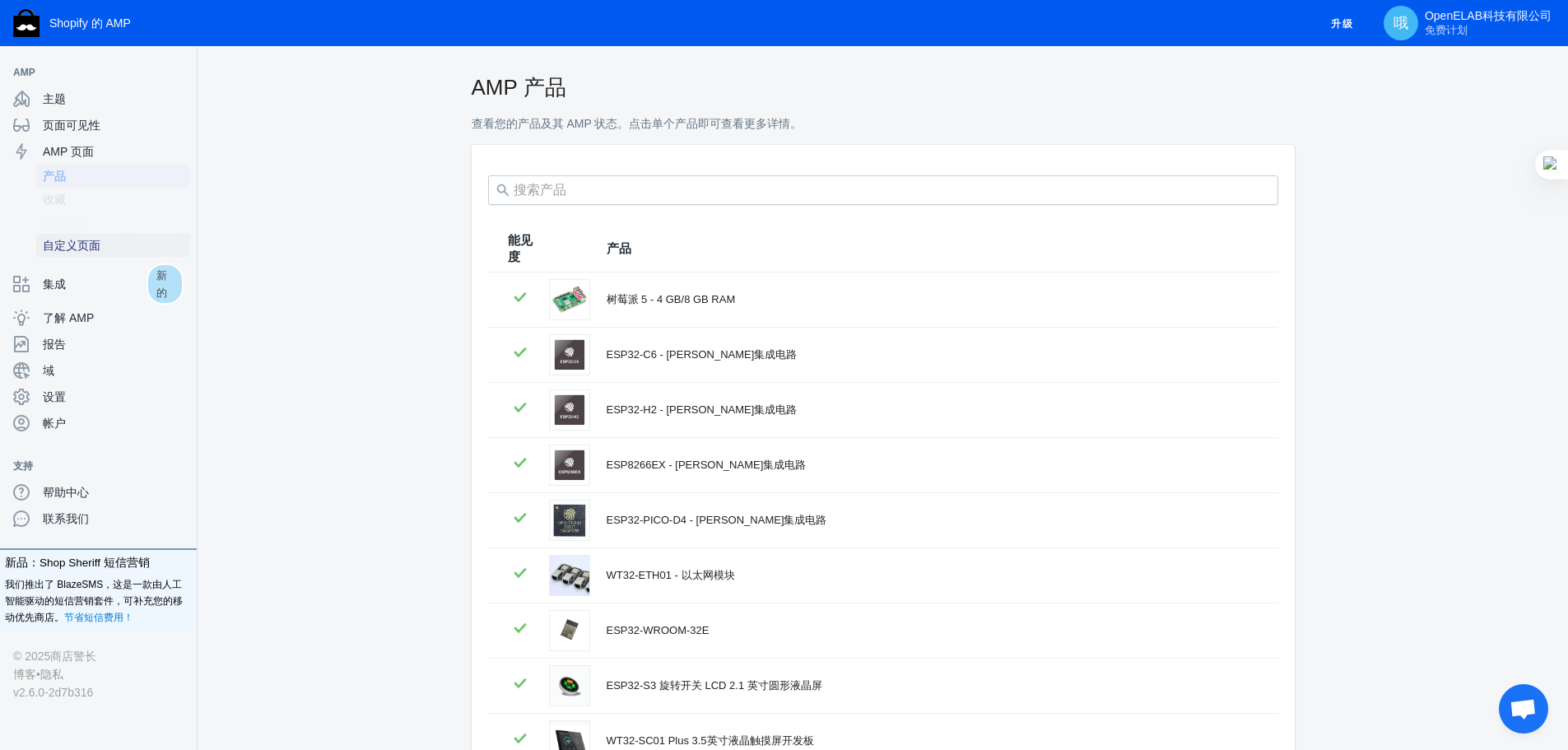
click at [91, 240] on font "自定义页面" at bounding box center [72, 245] width 58 height 14
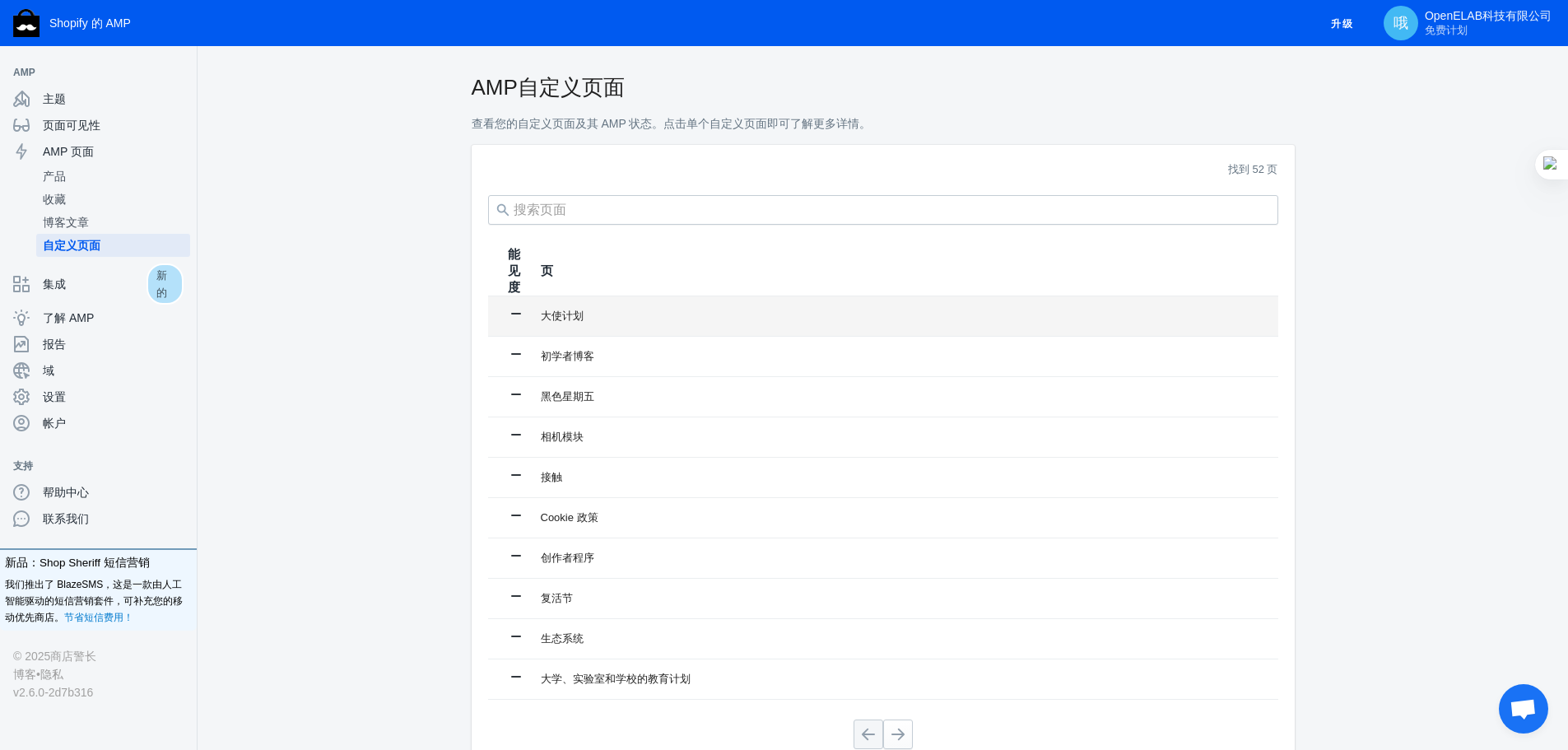
click at [605, 317] on div "大使计划" at bounding box center [900, 316] width 718 height 16
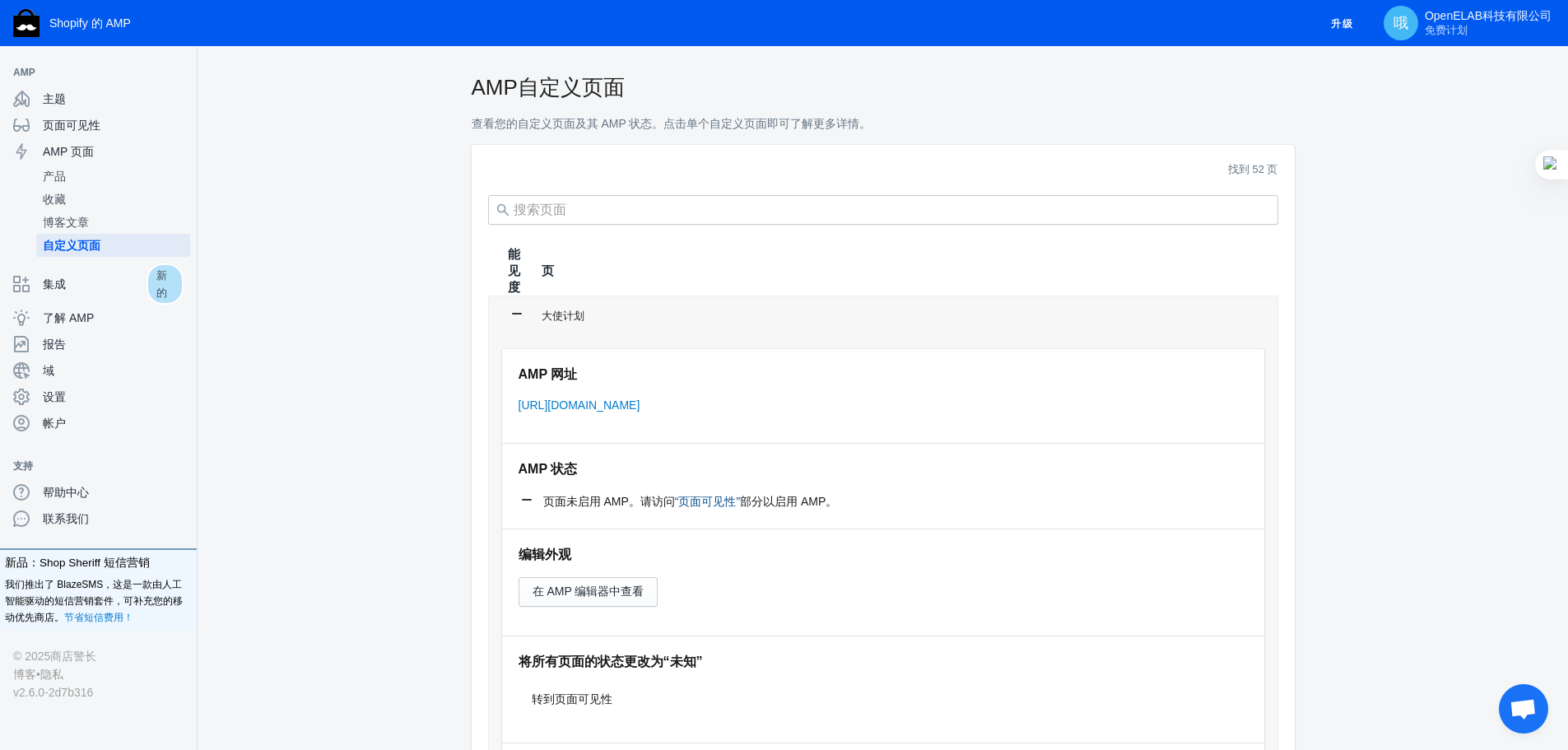
click at [712, 502] on font "“页面可见性”" at bounding box center [707, 502] width 65 height 14
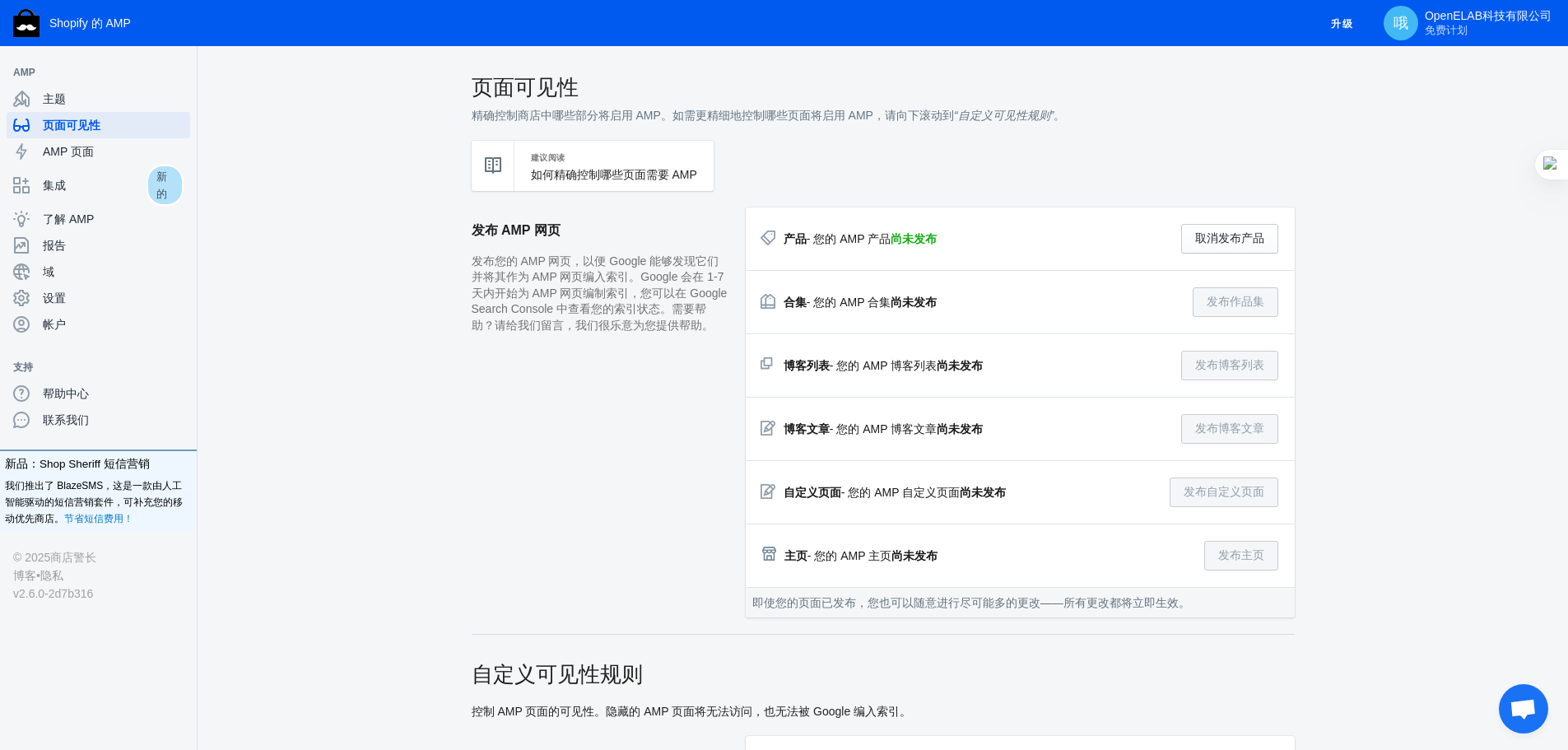
click at [921, 240] on font "尚未发布" at bounding box center [914, 239] width 46 height 14
click at [896, 240] on font "尚未发布" at bounding box center [914, 239] width 46 height 14
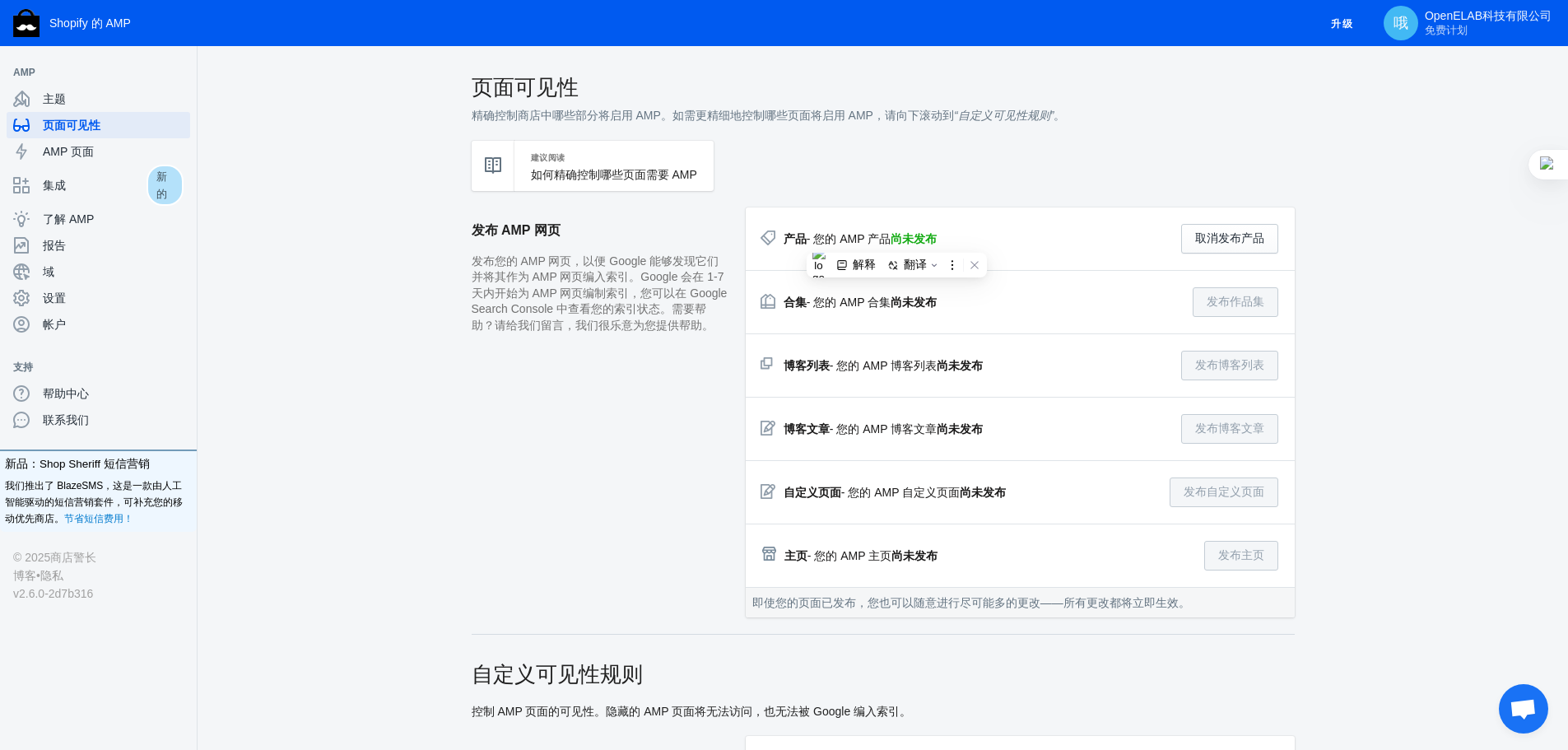
click at [896, 240] on font "尚未发布" at bounding box center [914, 239] width 46 height 14
click at [856, 242] on font "- 您的 AMP 产品" at bounding box center [848, 239] width 84 height 14
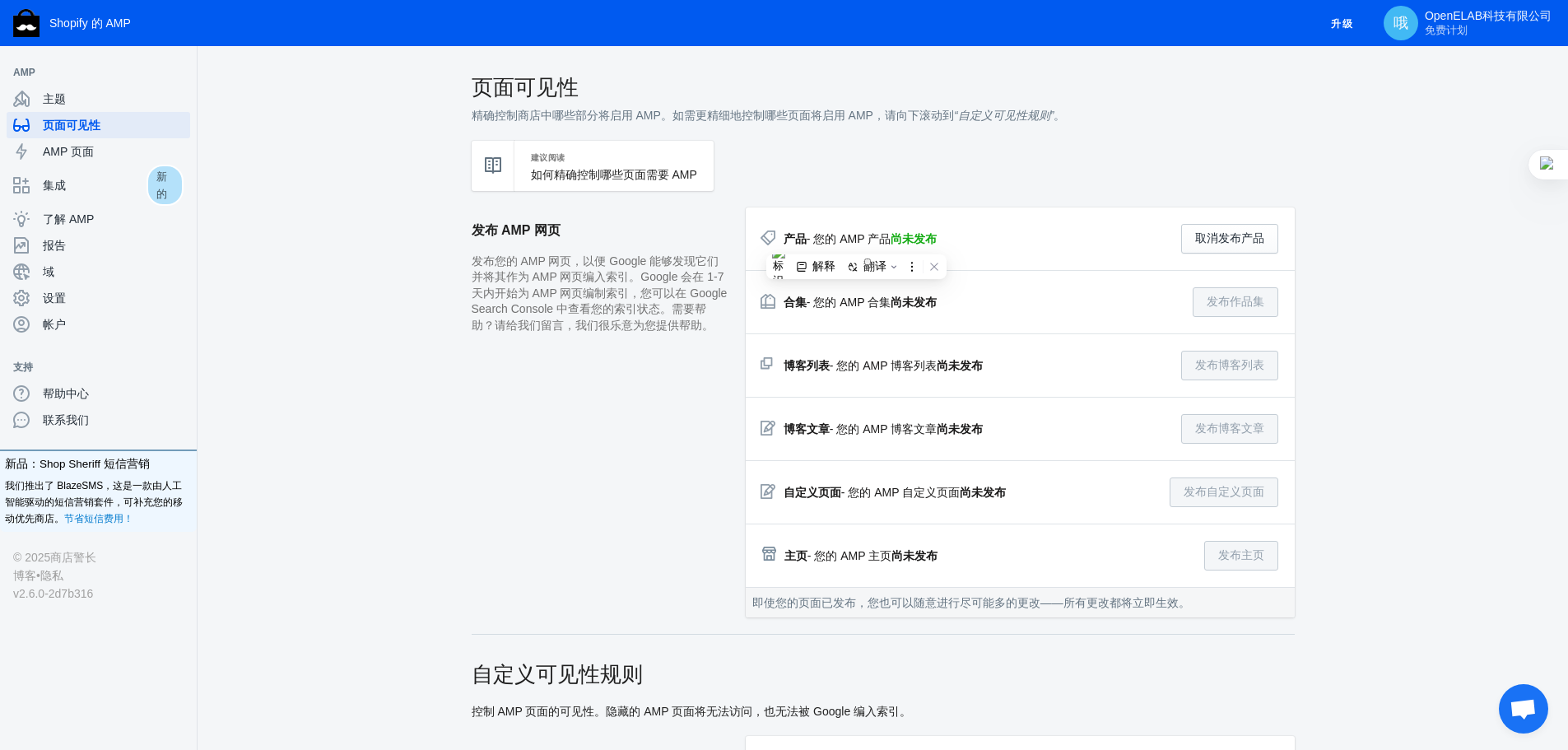
click at [896, 240] on font "尚未发布" at bounding box center [914, 239] width 46 height 14
click at [859, 239] on font "- 您的 AMP 产品" at bounding box center [848, 239] width 84 height 14
click at [856, 238] on font "- 您的 AMP 产品" at bounding box center [848, 239] width 84 height 14
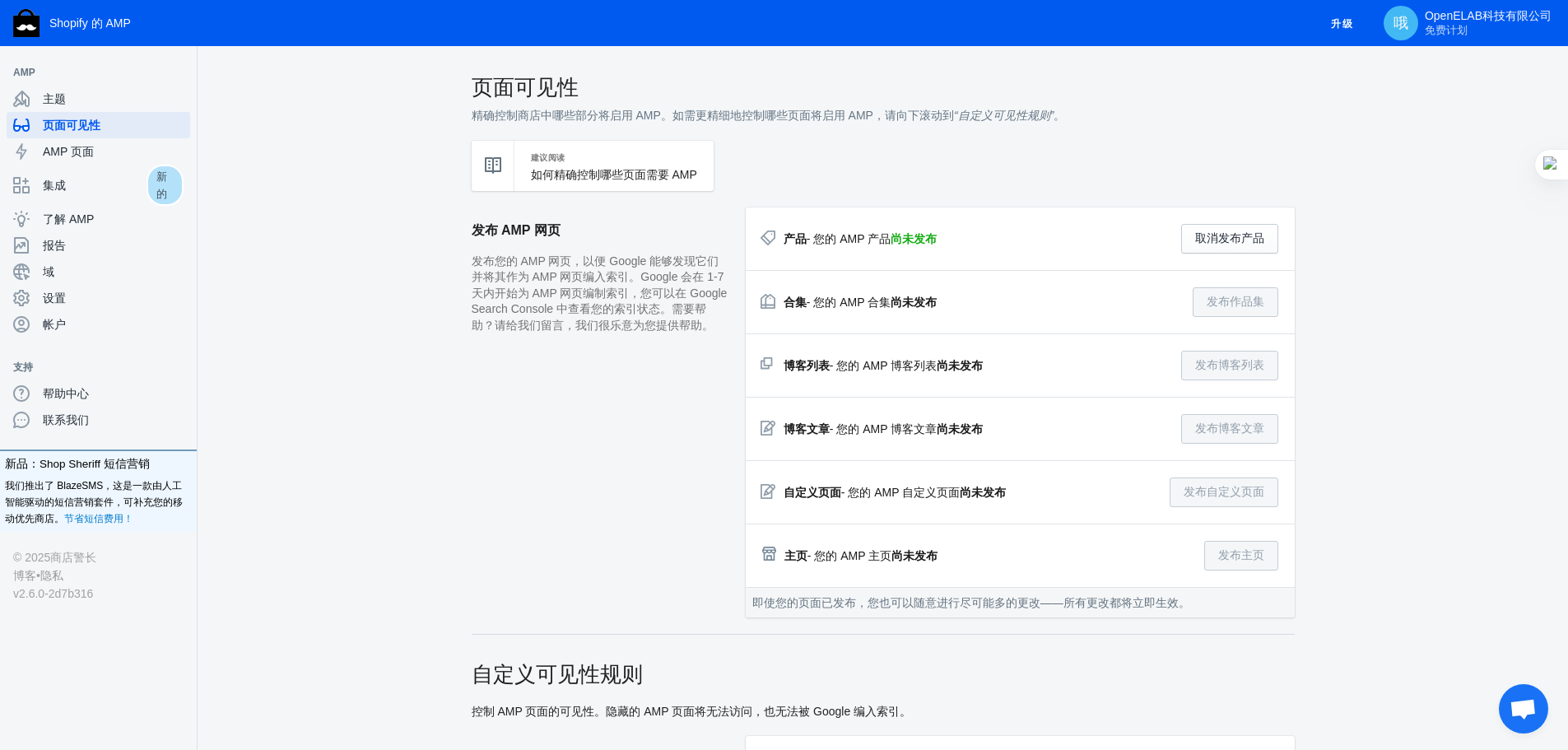
click at [856, 238] on font "- 您的 AMP 产品" at bounding box center [848, 239] width 84 height 14
click at [834, 239] on font "- 您的 AMP 产品" at bounding box center [848, 239] width 84 height 14
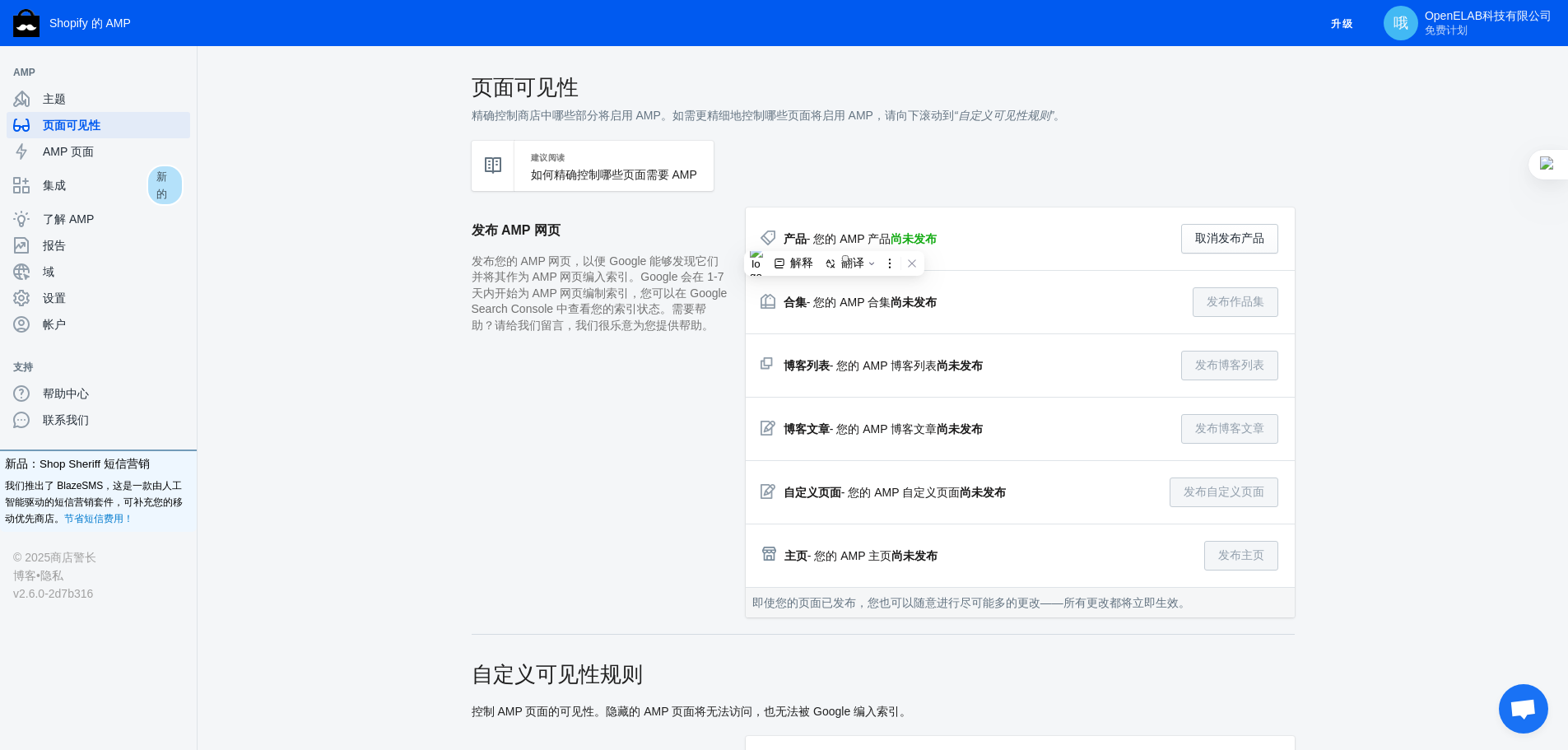
click at [834, 239] on font "- 您的 AMP 产品" at bounding box center [848, 239] width 84 height 14
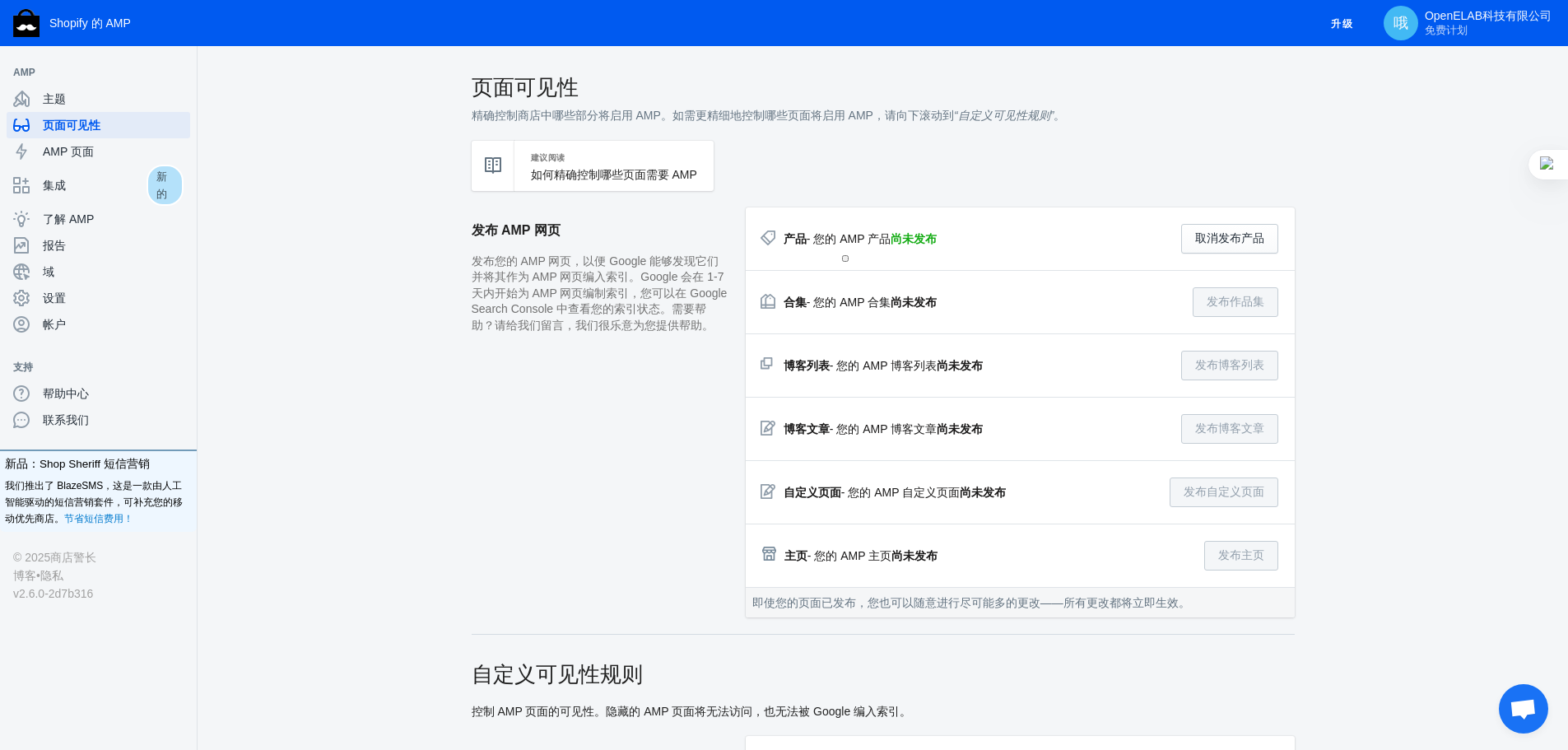
click at [635, 251] on h2 "发布 AMP 网页" at bounding box center [600, 230] width 257 height 46
click at [591, 265] on button "解释" at bounding box center [594, 275] width 46 height 21
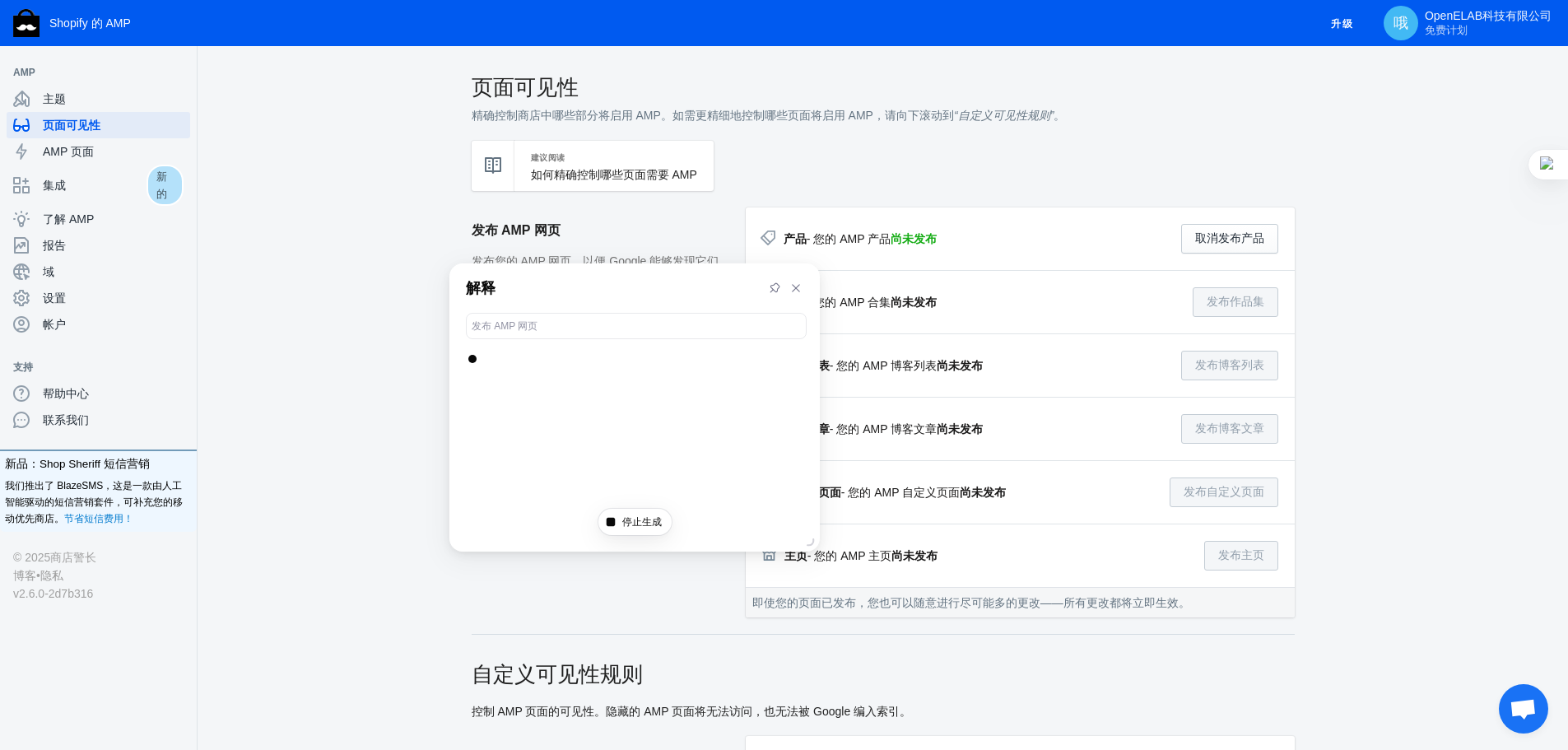
click at [591, 265] on div "解释" at bounding box center [635, 288] width 371 height 49
click at [608, 248] on h2 "发布 AMP 网页" at bounding box center [600, 230] width 257 height 46
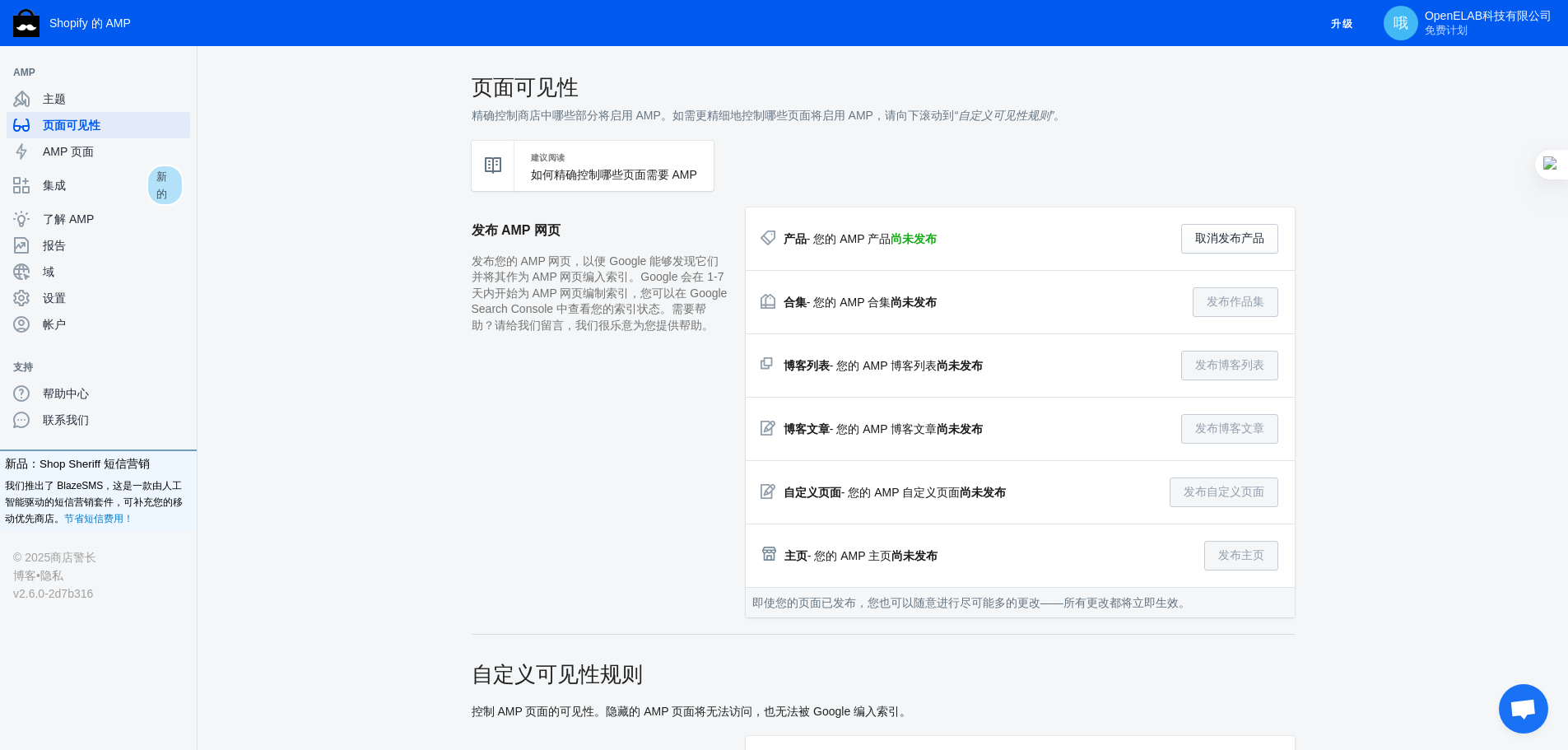
click at [894, 562] on font "尚未发布" at bounding box center [915, 556] width 46 height 14
drag, startPoint x: 1337, startPoint y: 565, endPoint x: 1288, endPoint y: 566, distance: 49.0
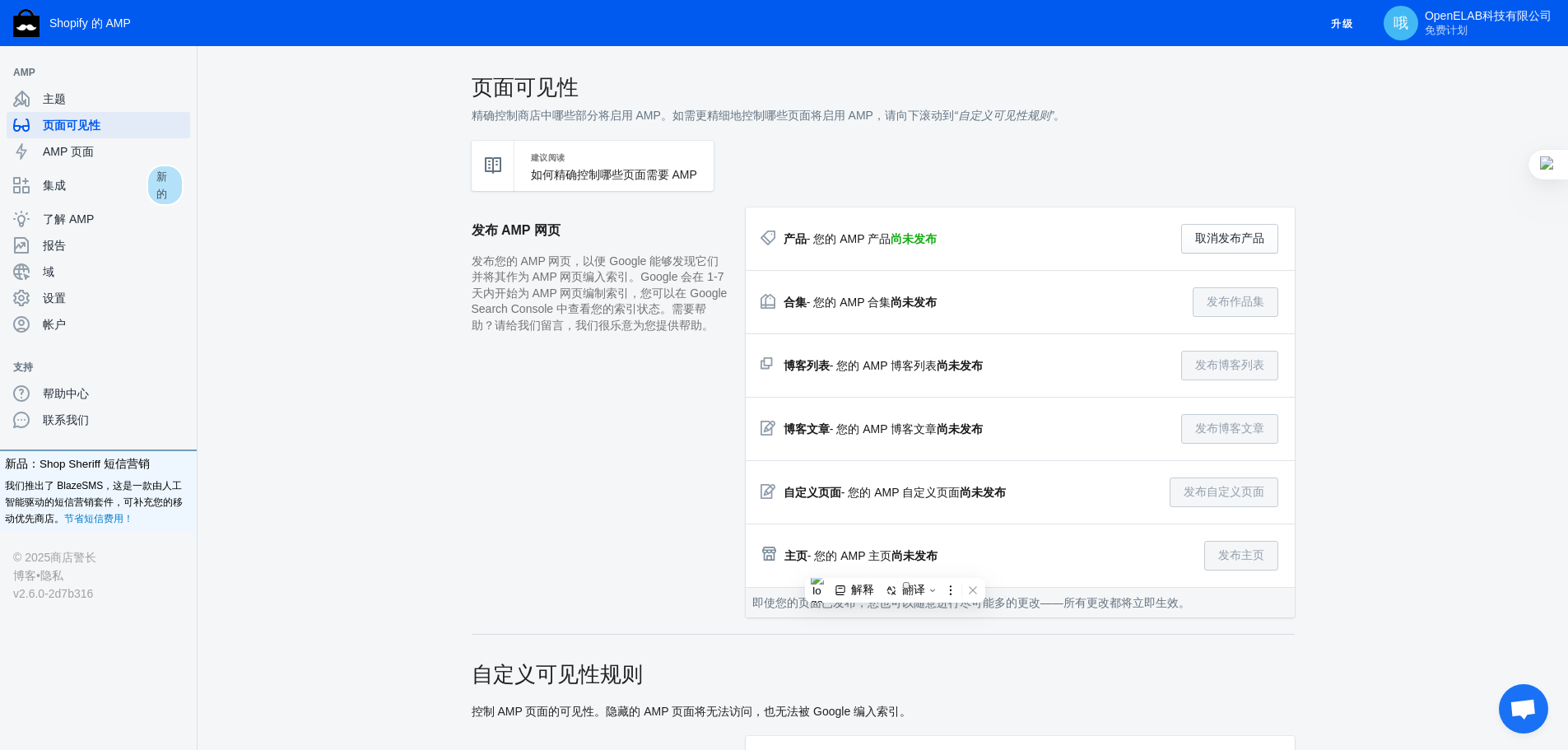
click at [1279, 566] on div "主页 - 您的 AMP 主页 尚未发布 发布主页" at bounding box center [1020, 556] width 549 height 63
click at [1527, 13] on font "OpenELAB科技有限公司" at bounding box center [1488, 16] width 127 height 14
click at [1393, 107] on span "升级" at bounding box center [1389, 97] width 42 height 23
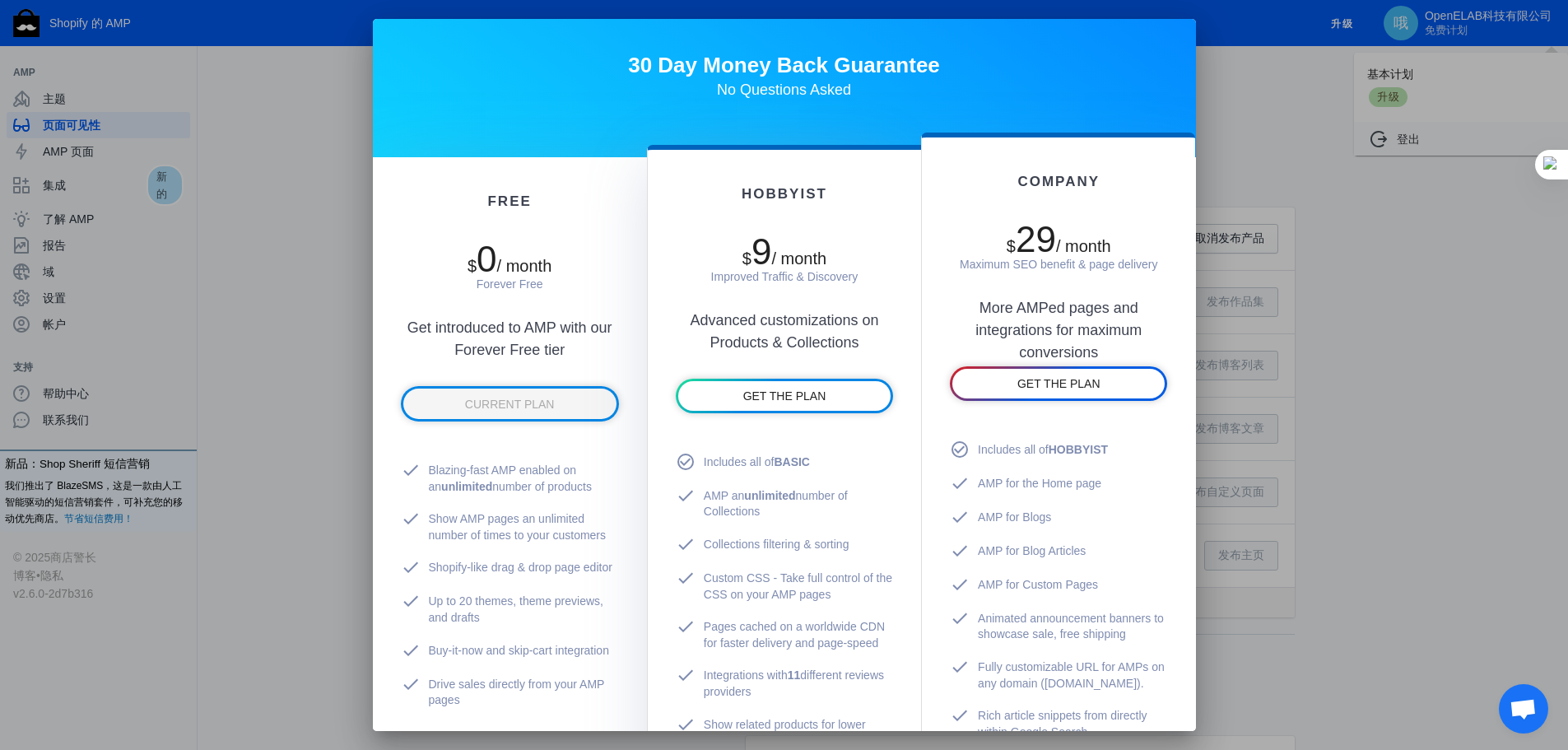
click at [1390, 98] on div at bounding box center [784, 375] width 1568 height 750
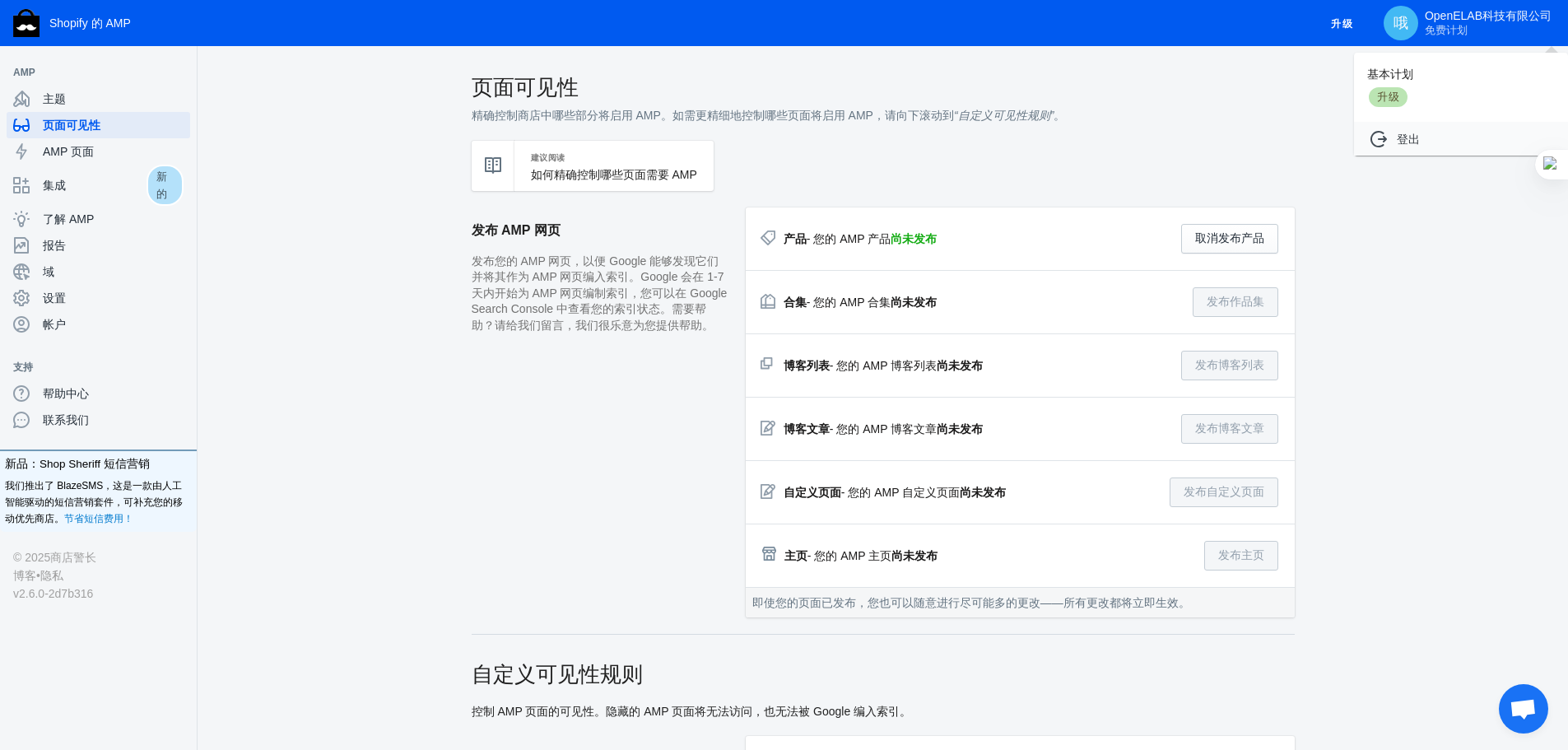
click at [1414, 91] on div "基本计划 升级" at bounding box center [1461, 87] width 214 height 69
click at [1408, 91] on div "升级" at bounding box center [1389, 97] width 42 height 23
click at [1388, 97] on font "升级" at bounding box center [1389, 97] width 22 height 13
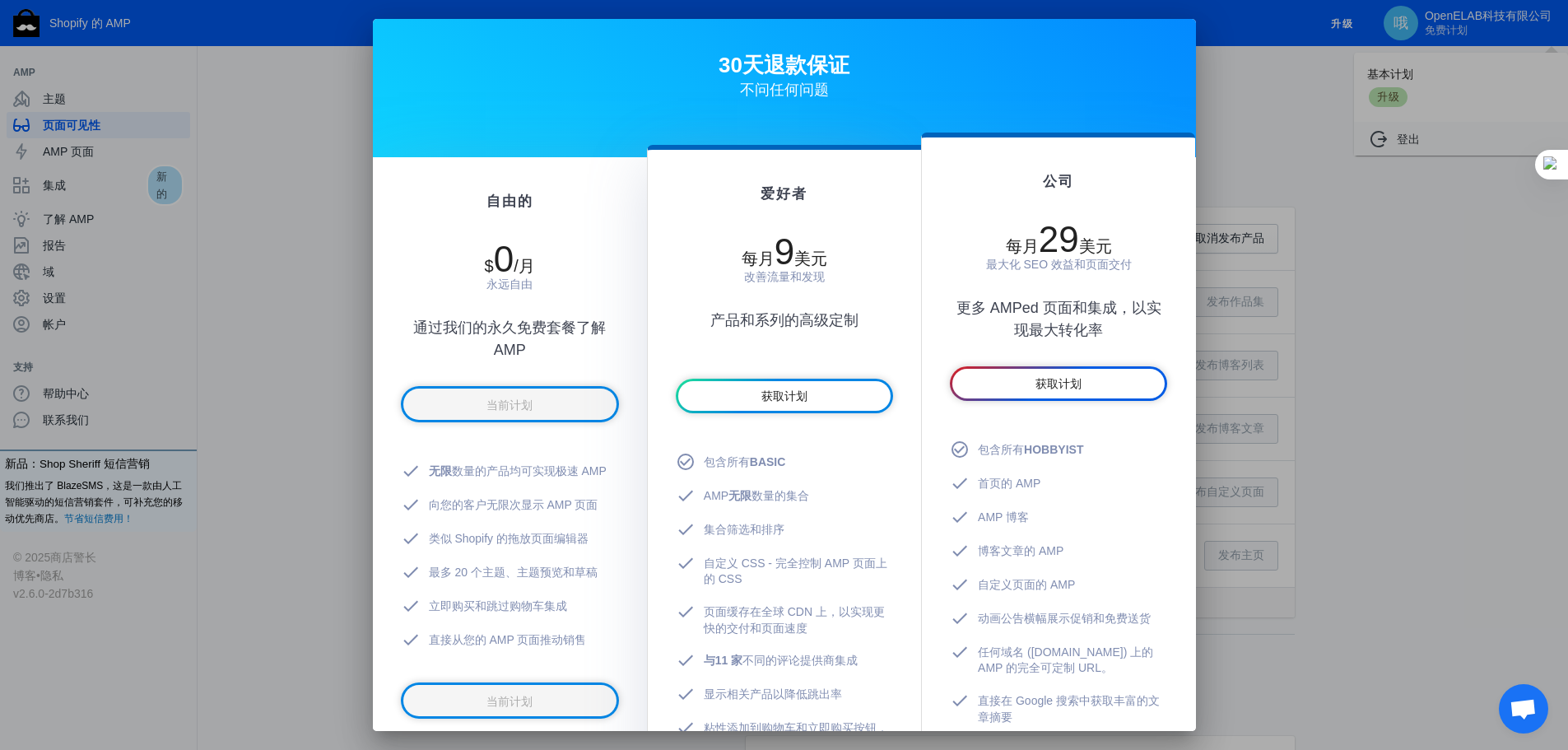
click at [1268, 127] on div at bounding box center [784, 375] width 1568 height 750
